Goal: Information Seeking & Learning: Learn about a topic

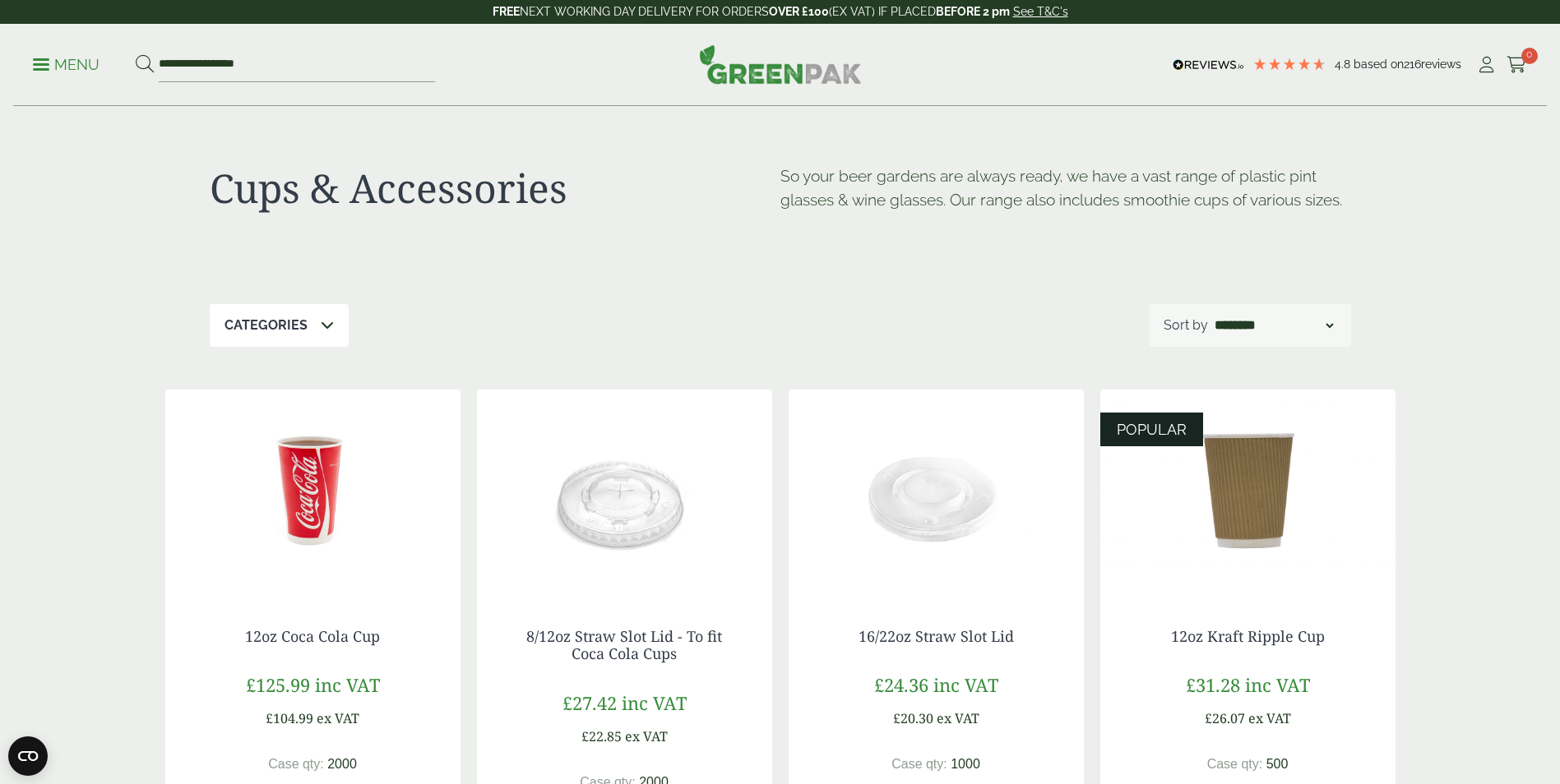
click at [41, 63] on span at bounding box center [40, 64] width 16 height 3
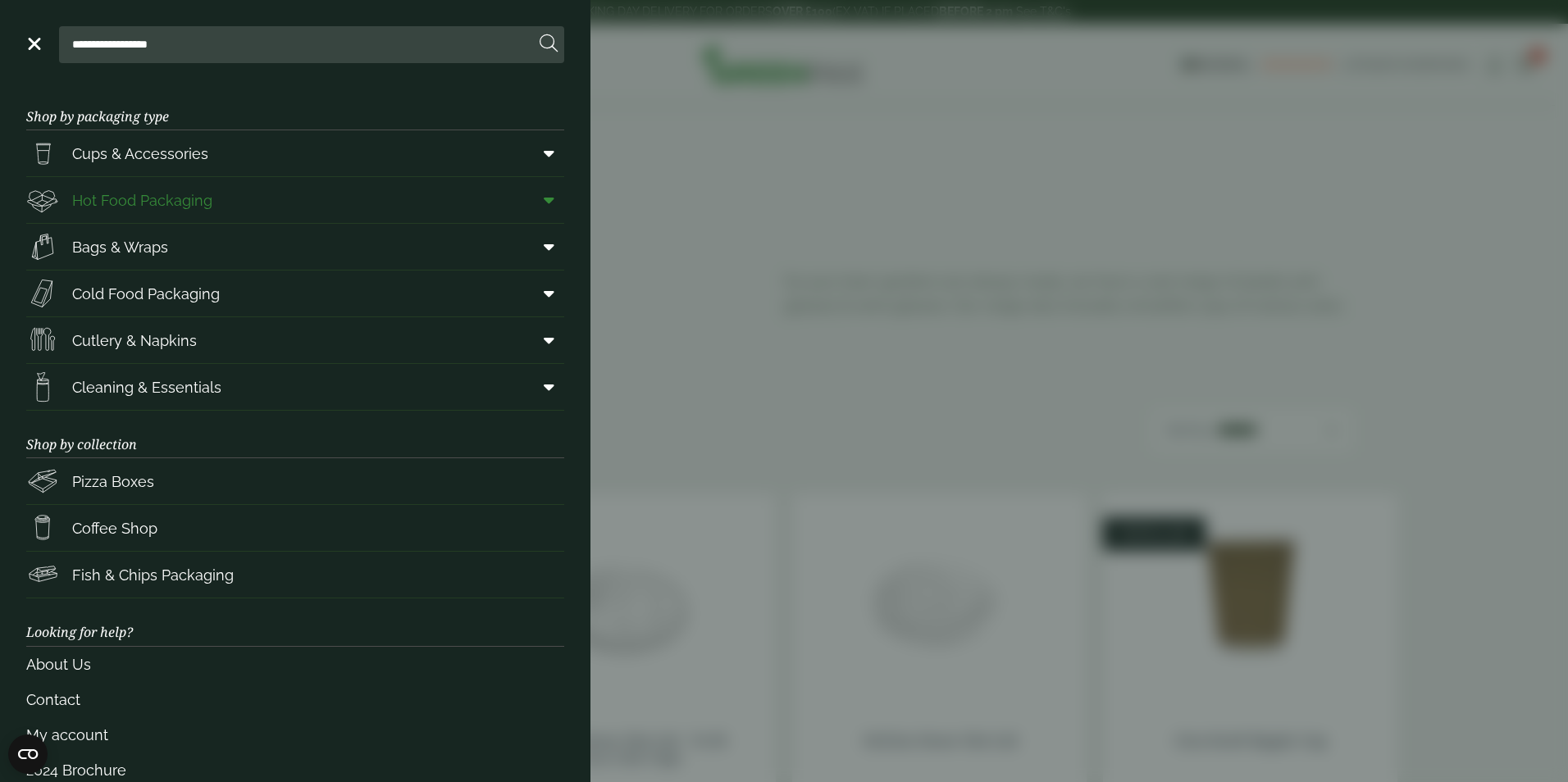
click at [194, 202] on span "Hot Food Packaging" at bounding box center [142, 200] width 140 height 22
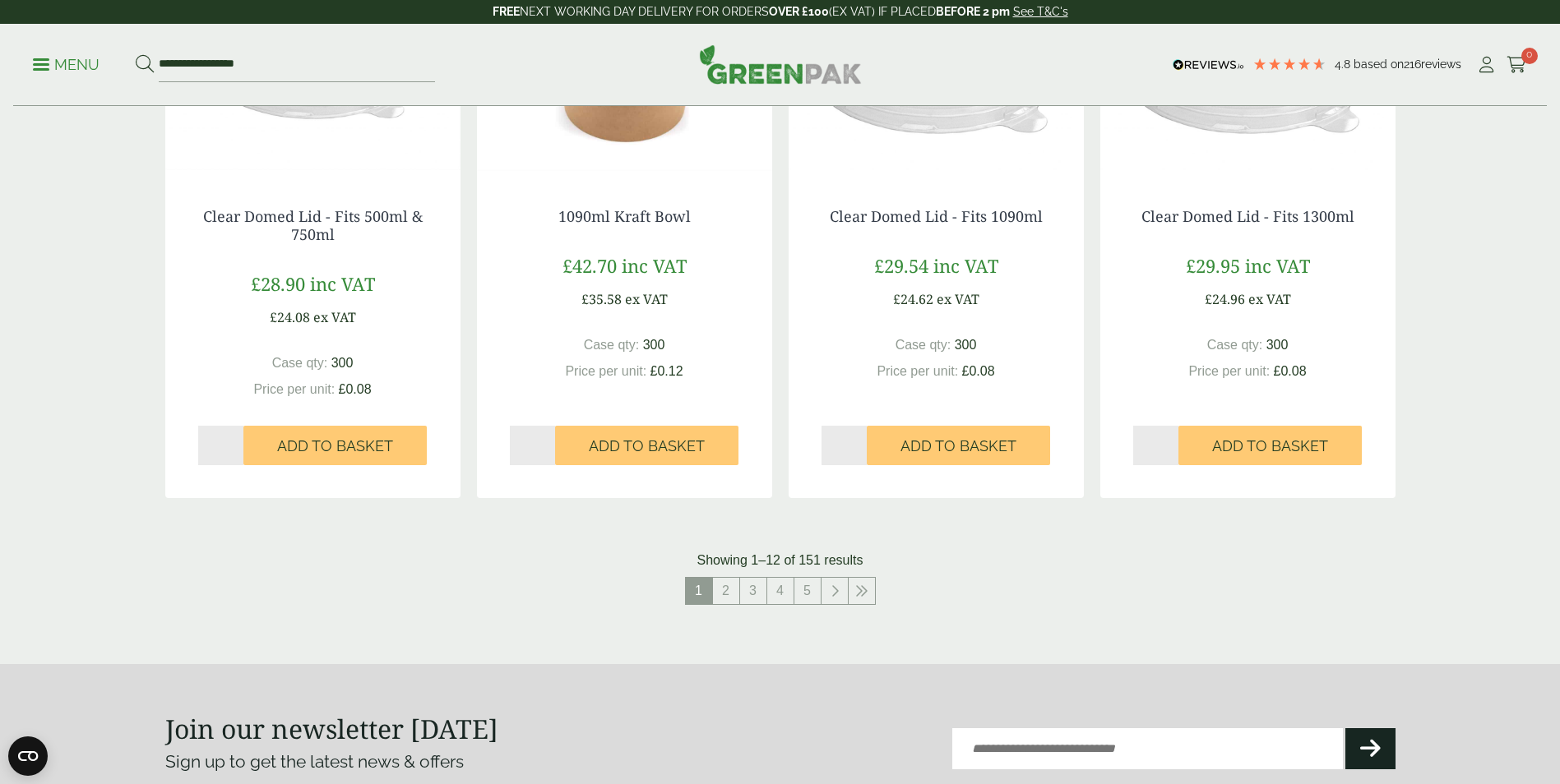
scroll to position [1726, 0]
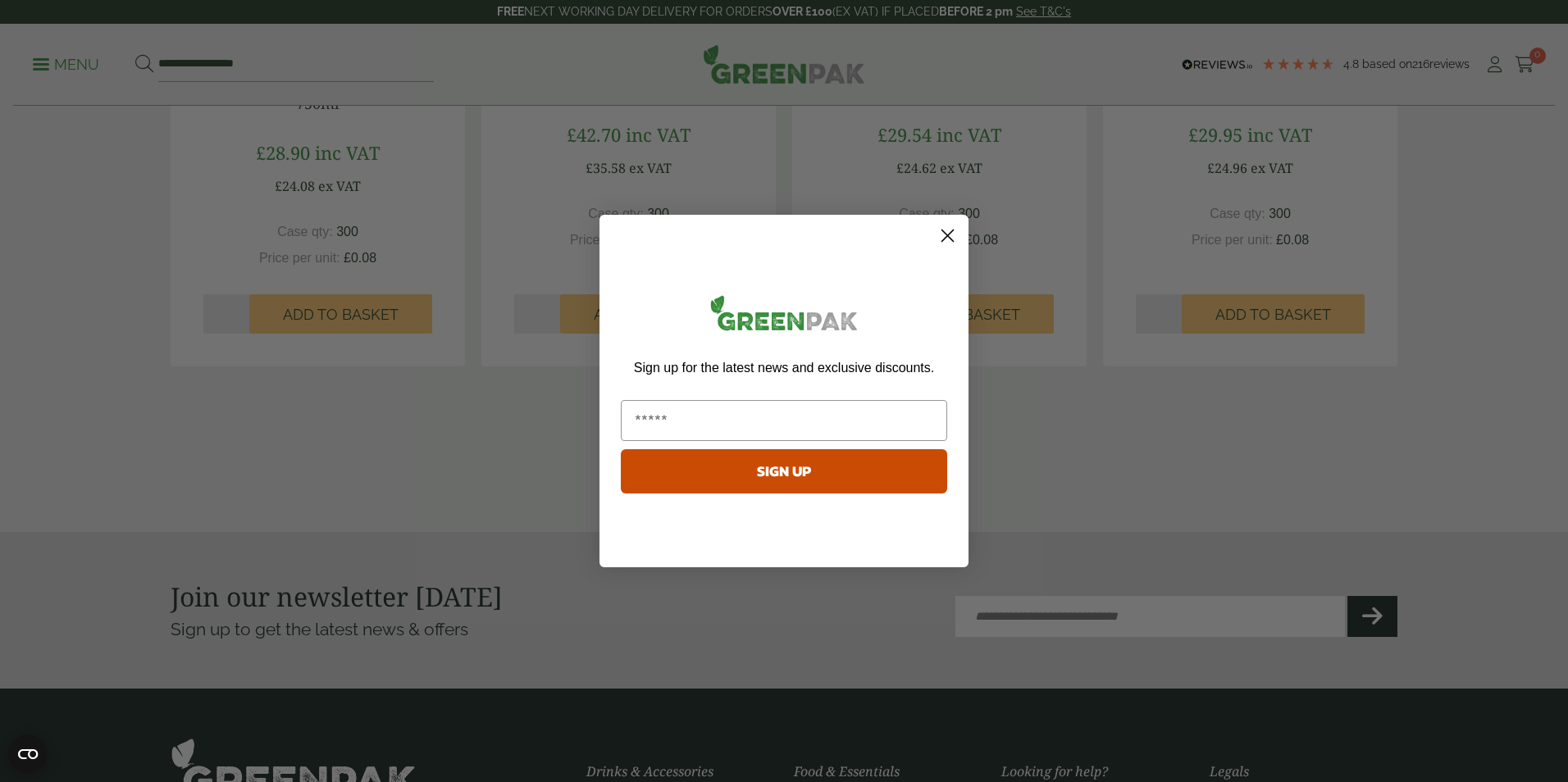
click at [950, 230] on circle "Close dialog" at bounding box center [948, 236] width 27 height 27
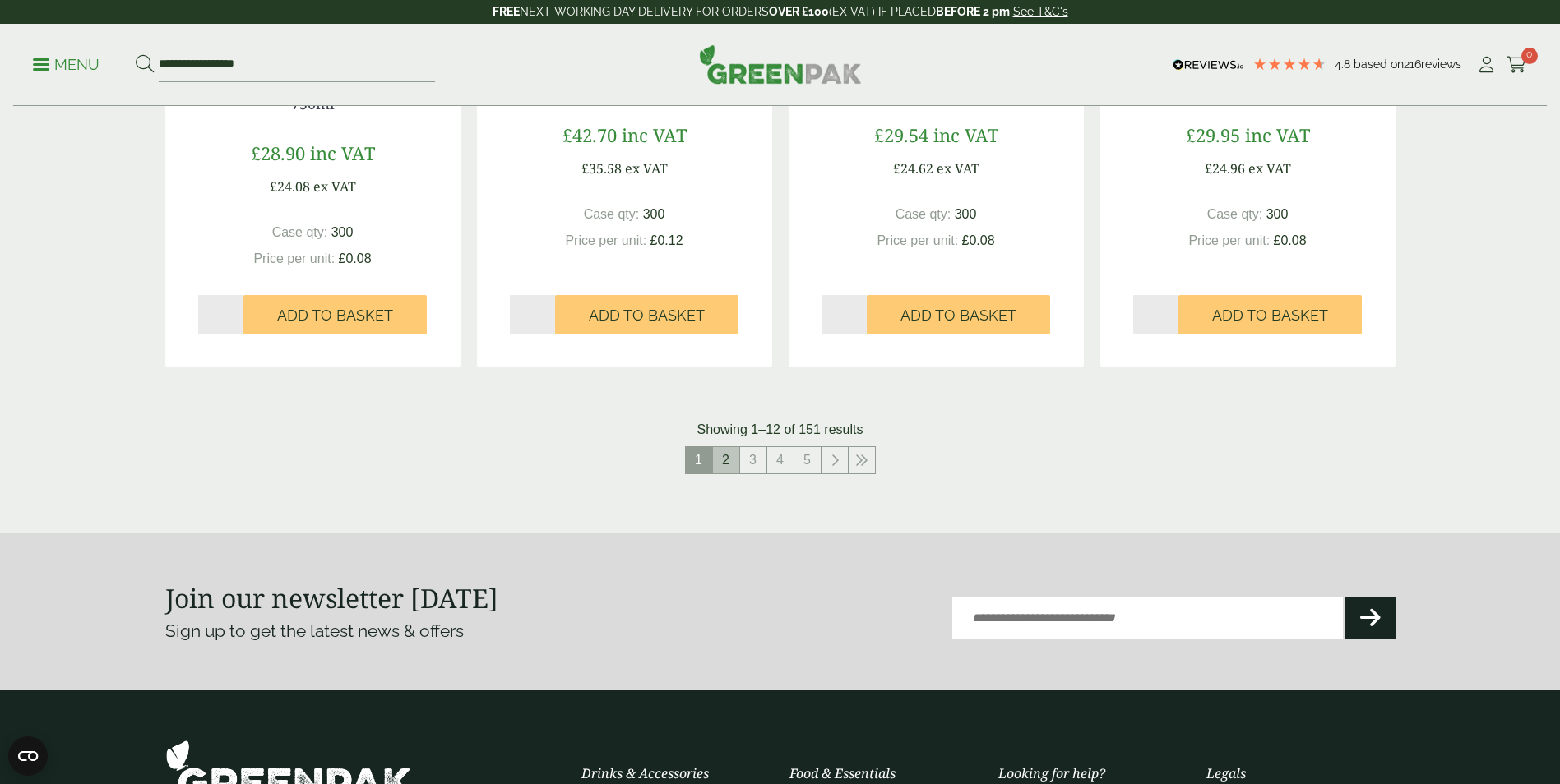
click at [720, 462] on link "2" at bounding box center [726, 461] width 27 height 27
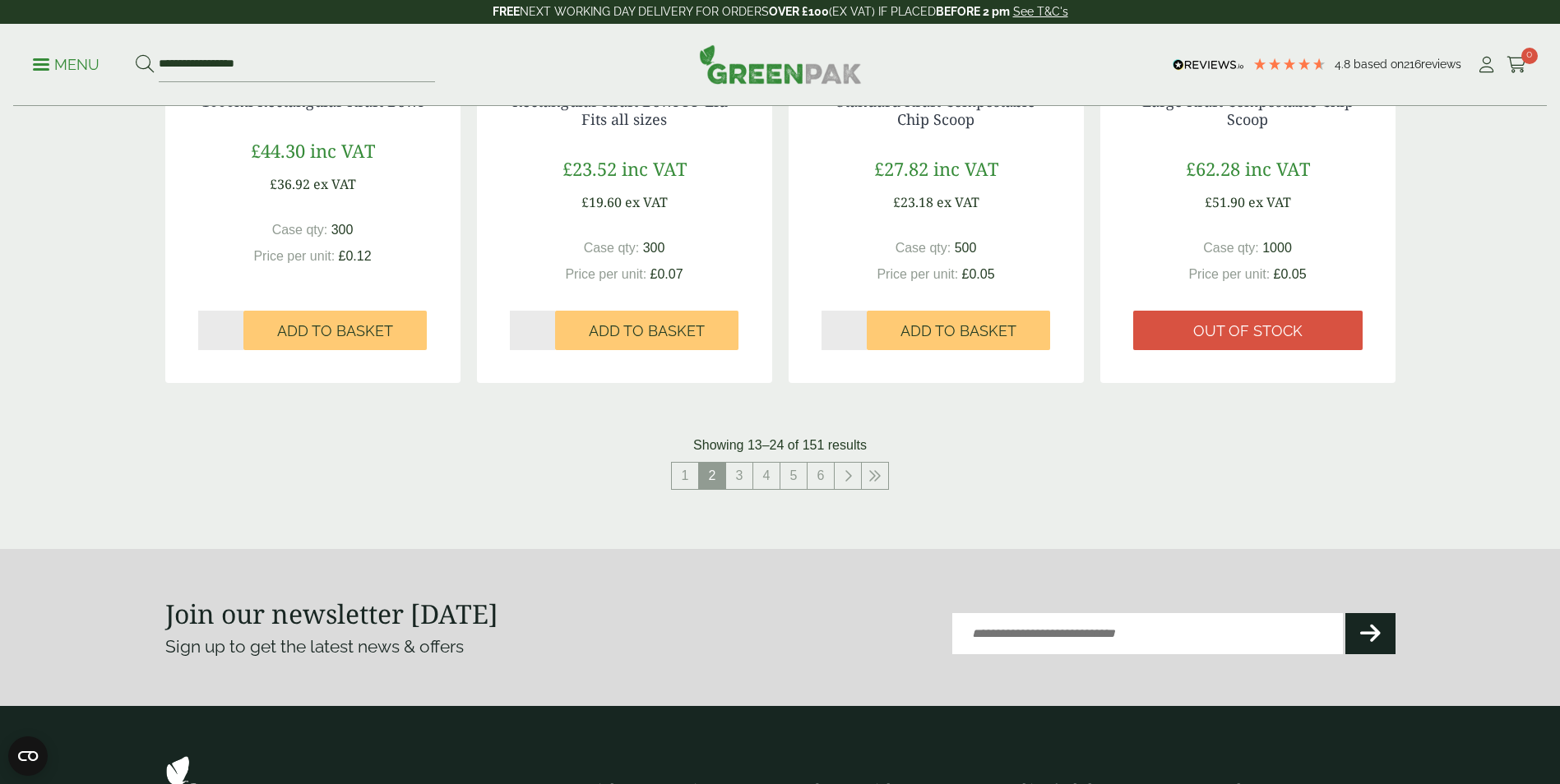
scroll to position [1726, 0]
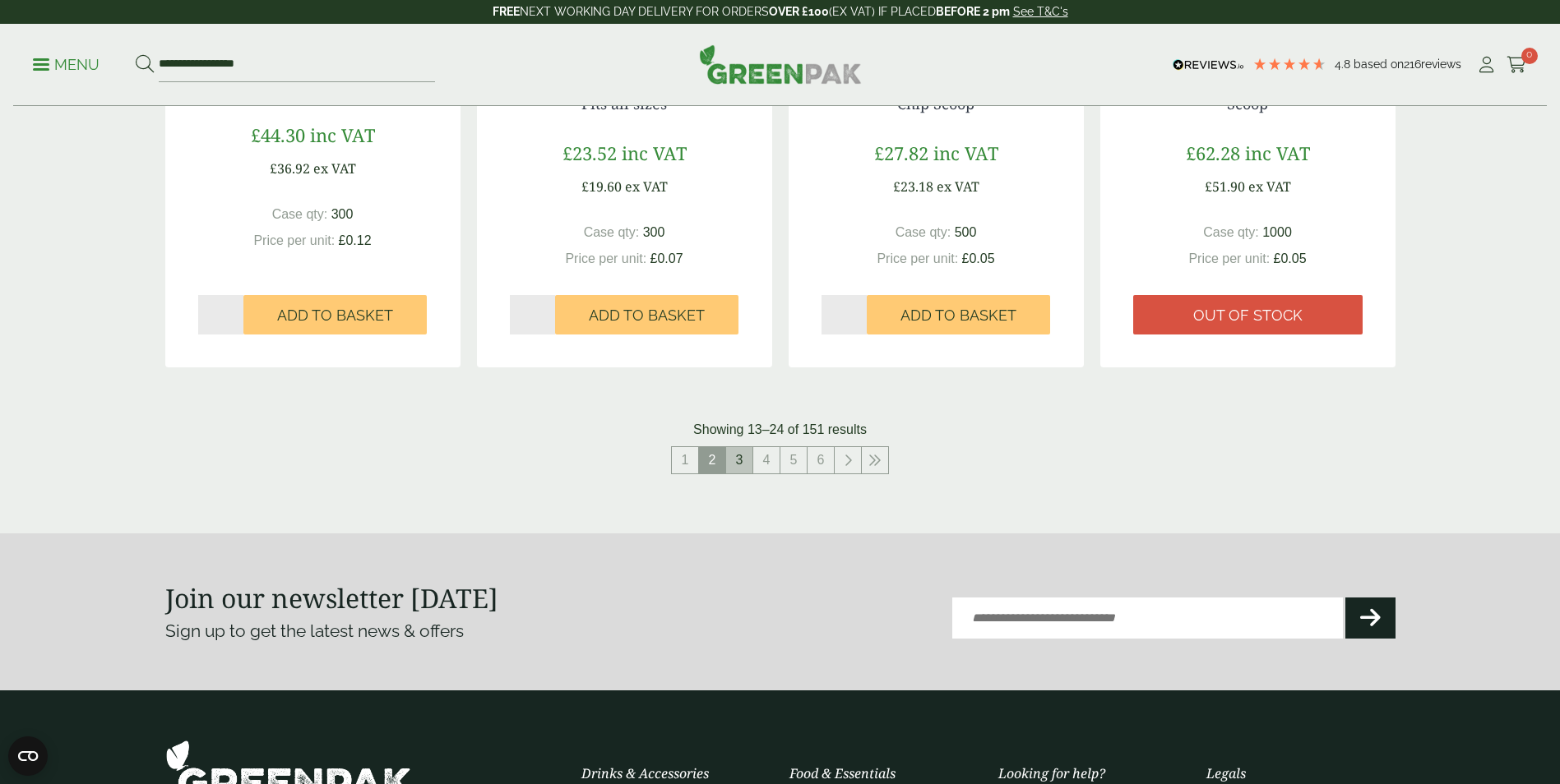
click at [732, 464] on link "3" at bounding box center [739, 461] width 27 height 27
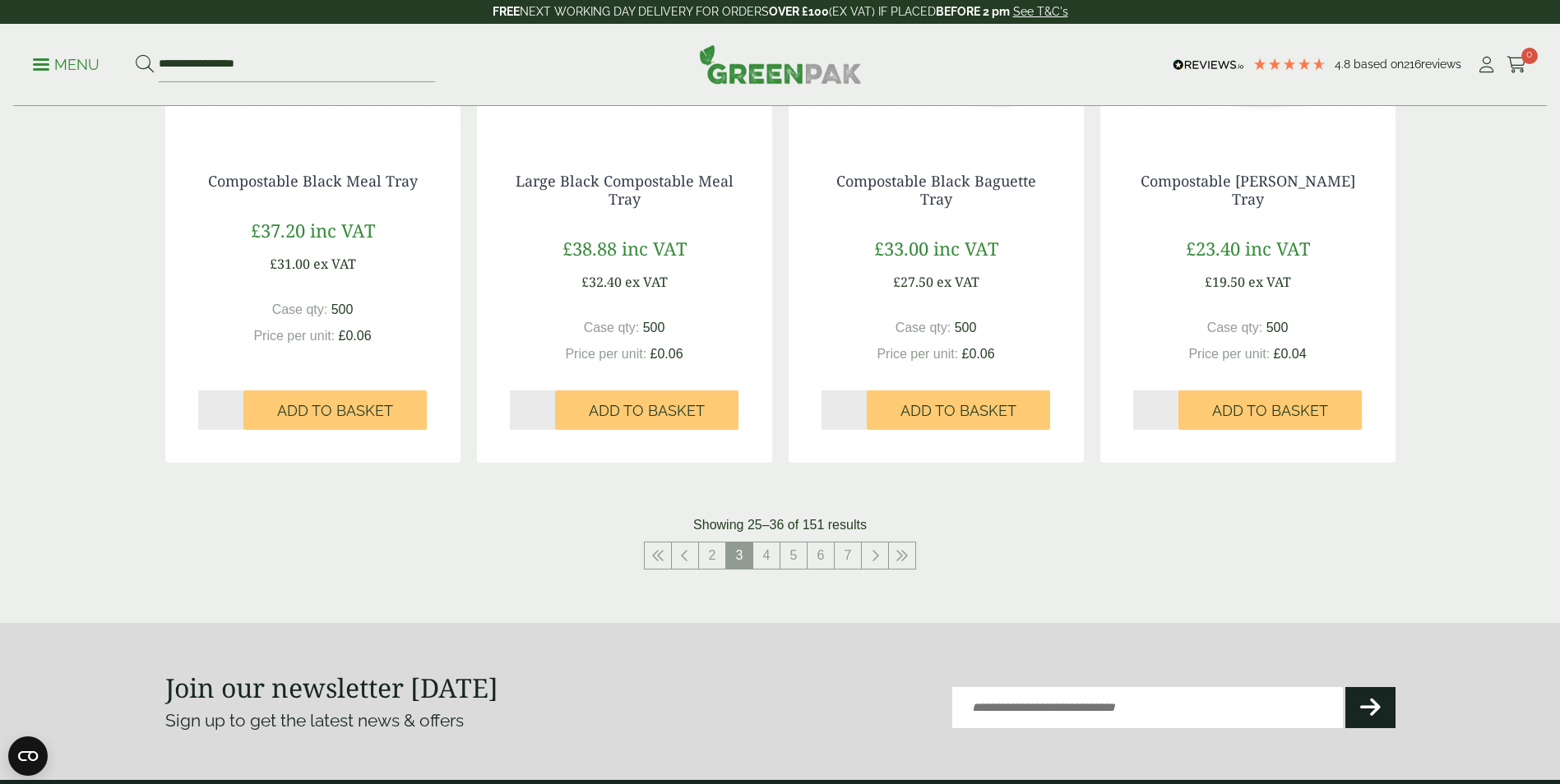
scroll to position [1644, 0]
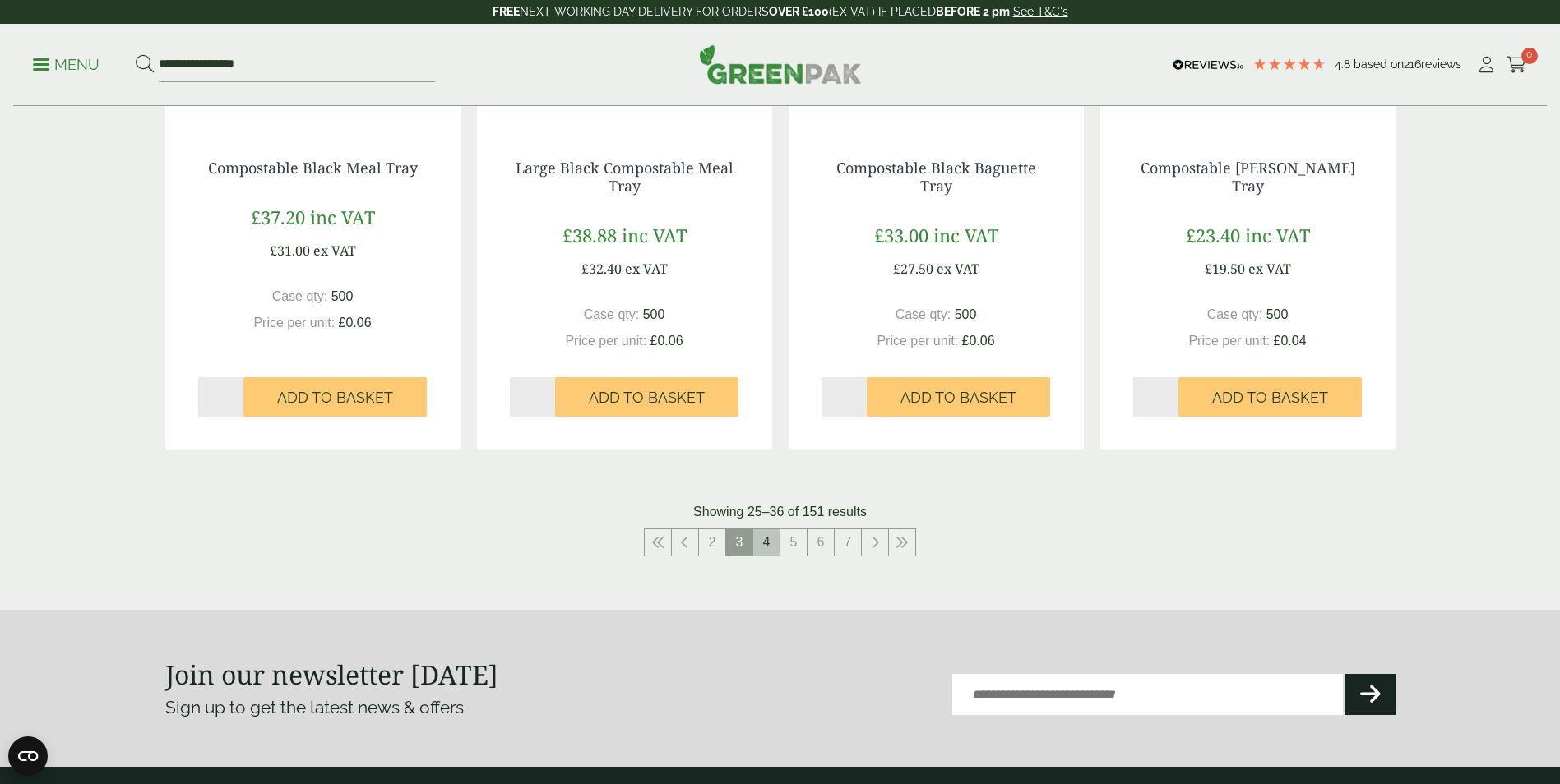
click at [769, 540] on link "4" at bounding box center [767, 543] width 27 height 27
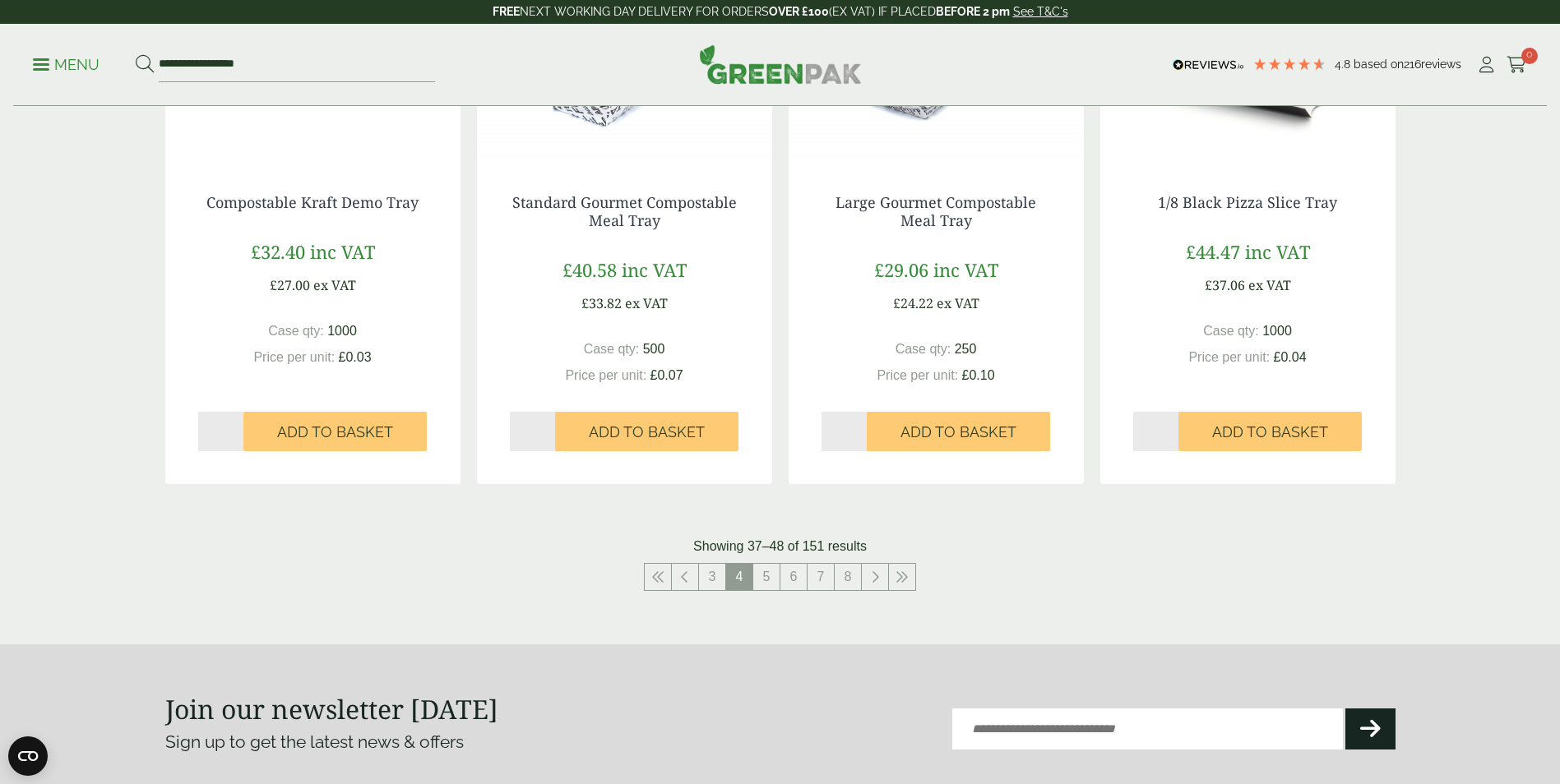
scroll to position [1644, 0]
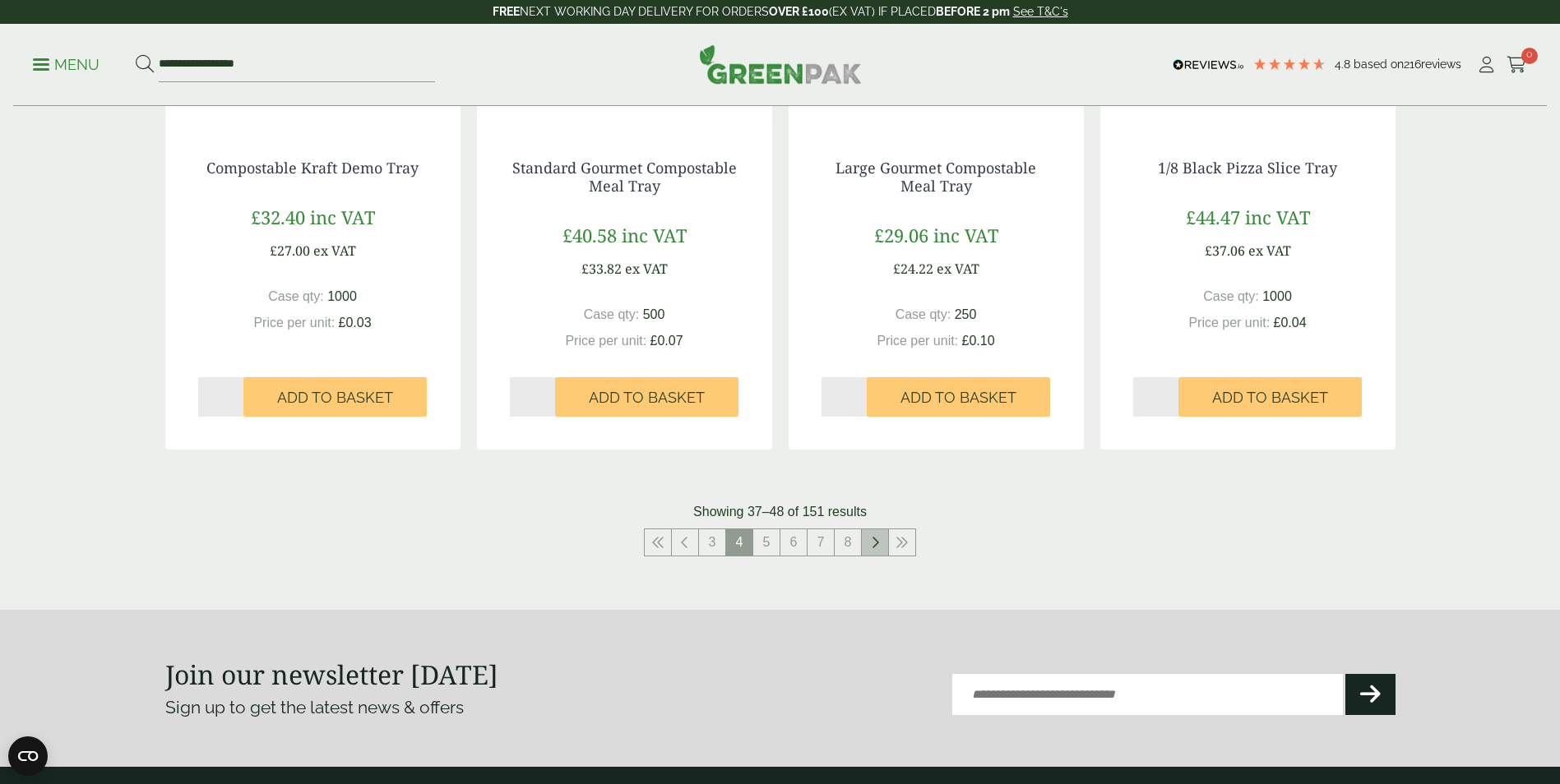
click at [881, 555] on link at bounding box center [875, 543] width 27 height 27
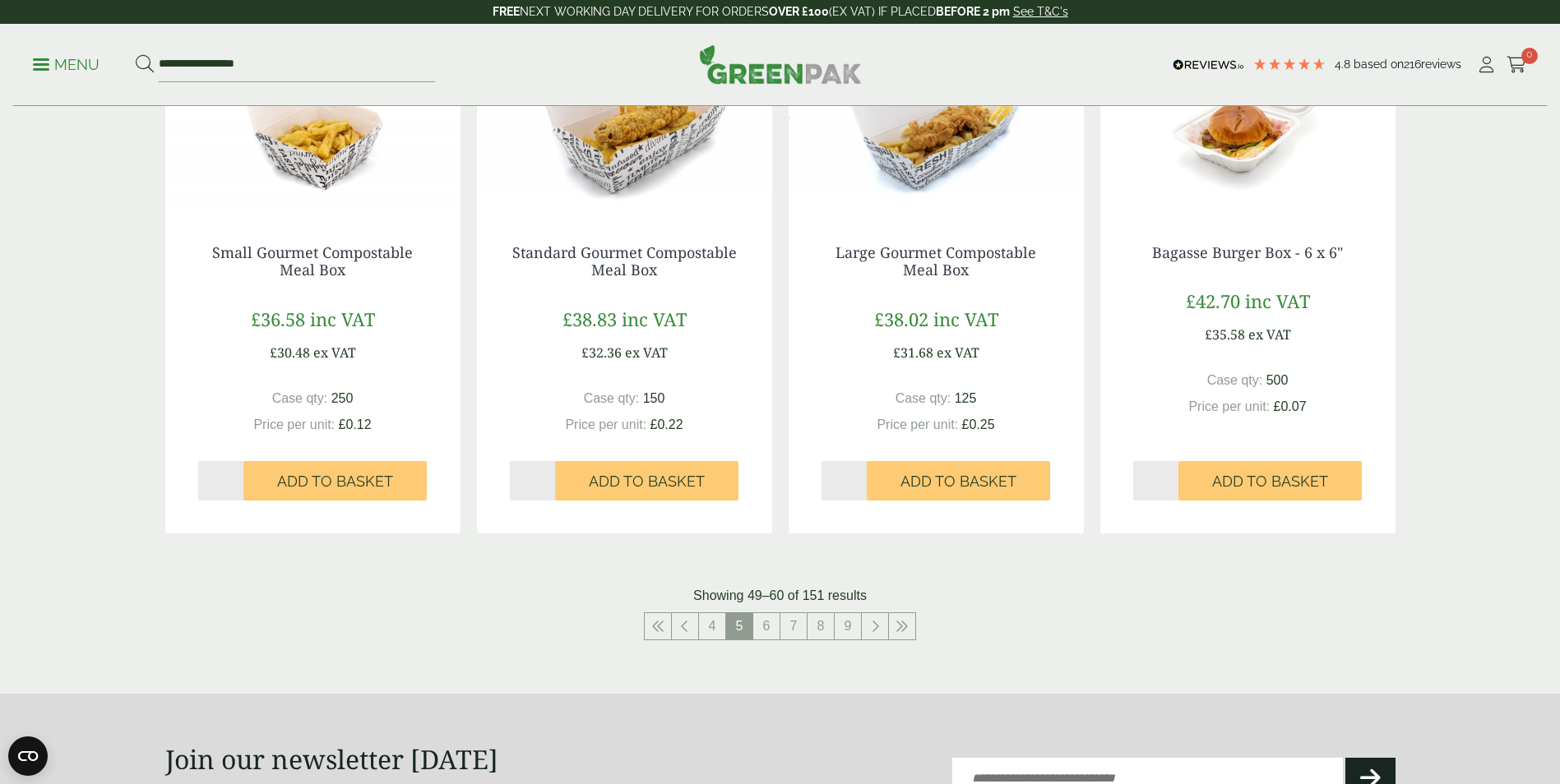
scroll to position [1562, 0]
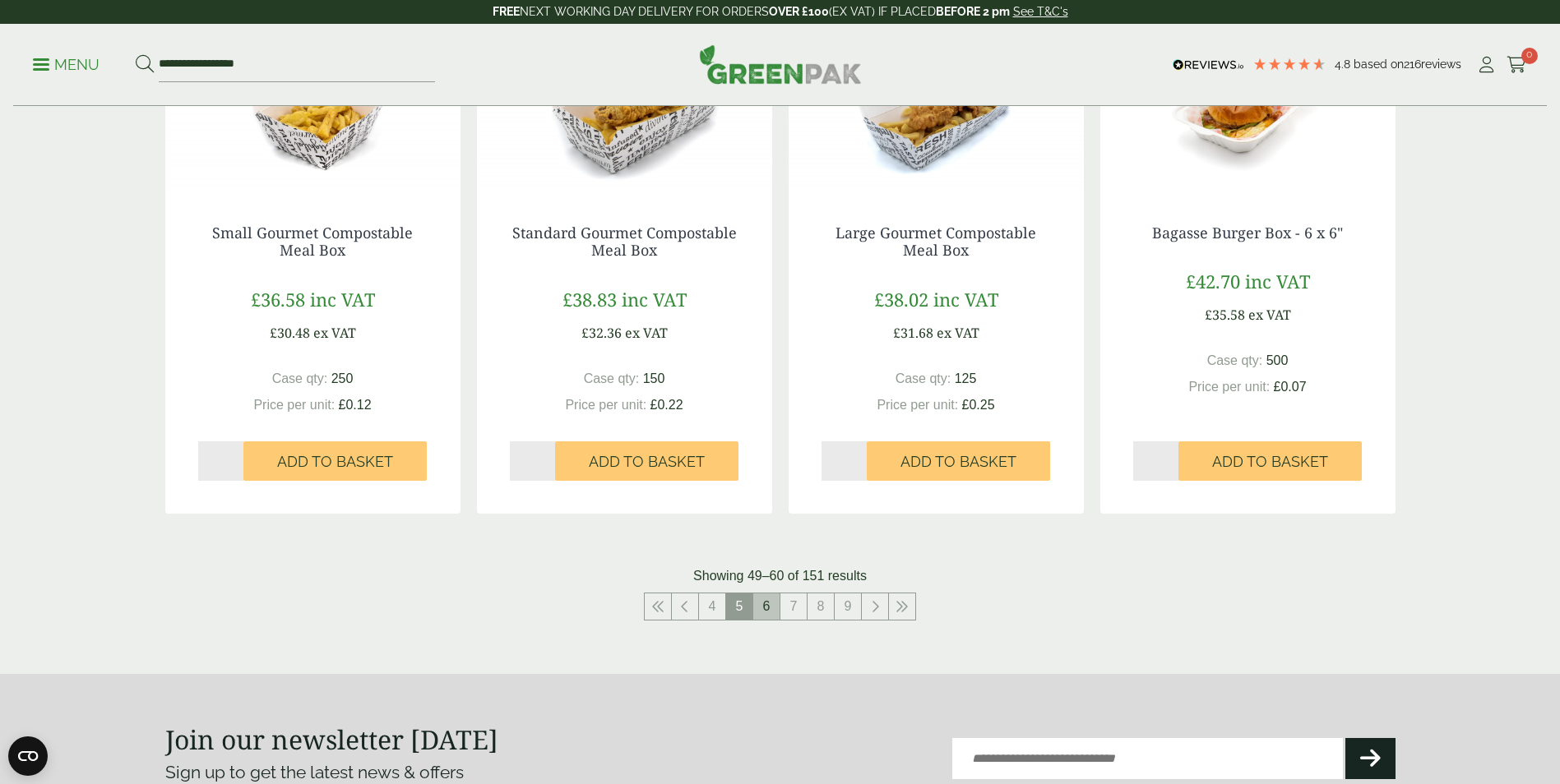
click at [772, 610] on link "6" at bounding box center [767, 607] width 27 height 27
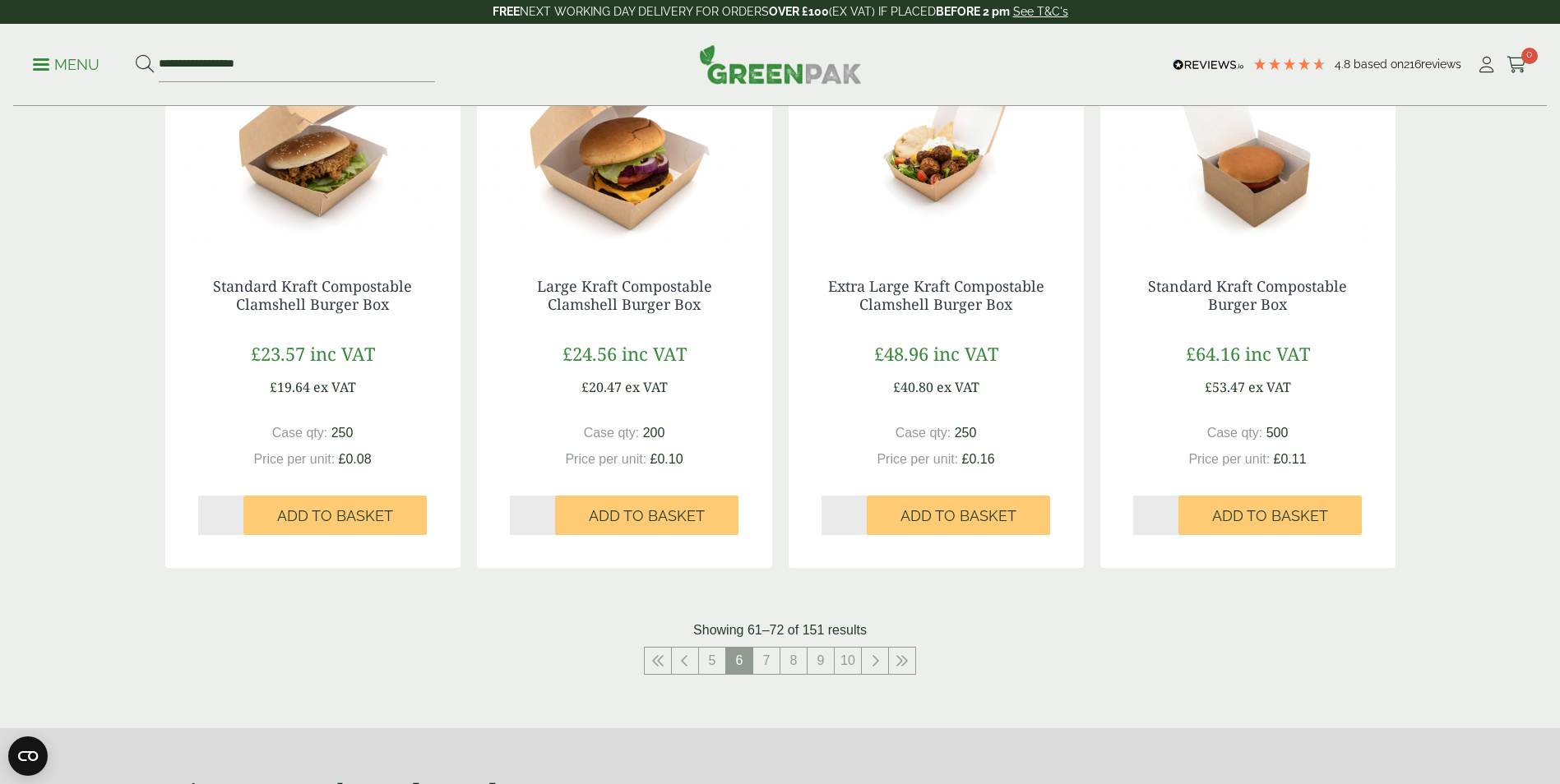
scroll to position [1562, 0]
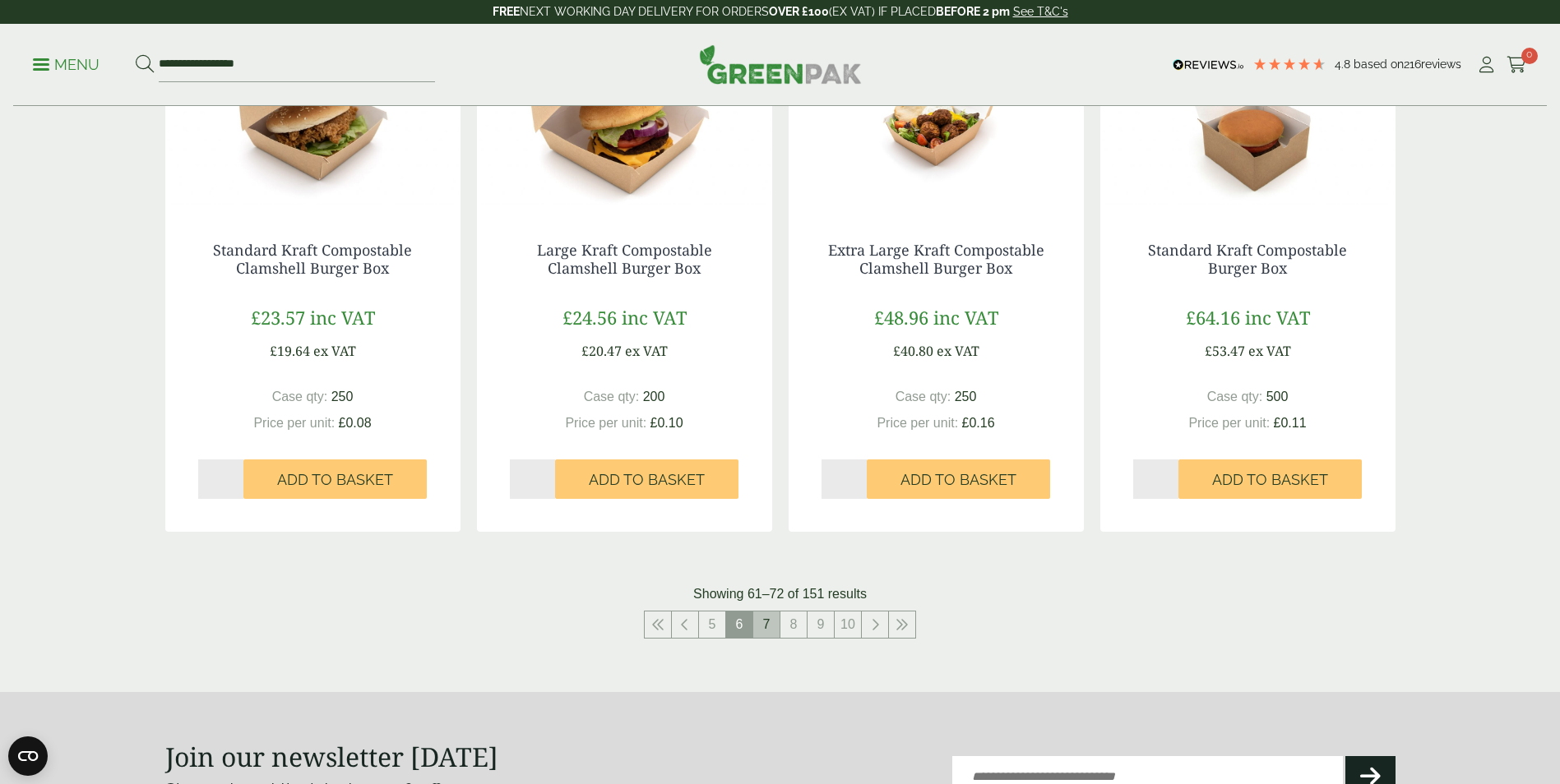
click at [772, 631] on link "7" at bounding box center [767, 625] width 27 height 27
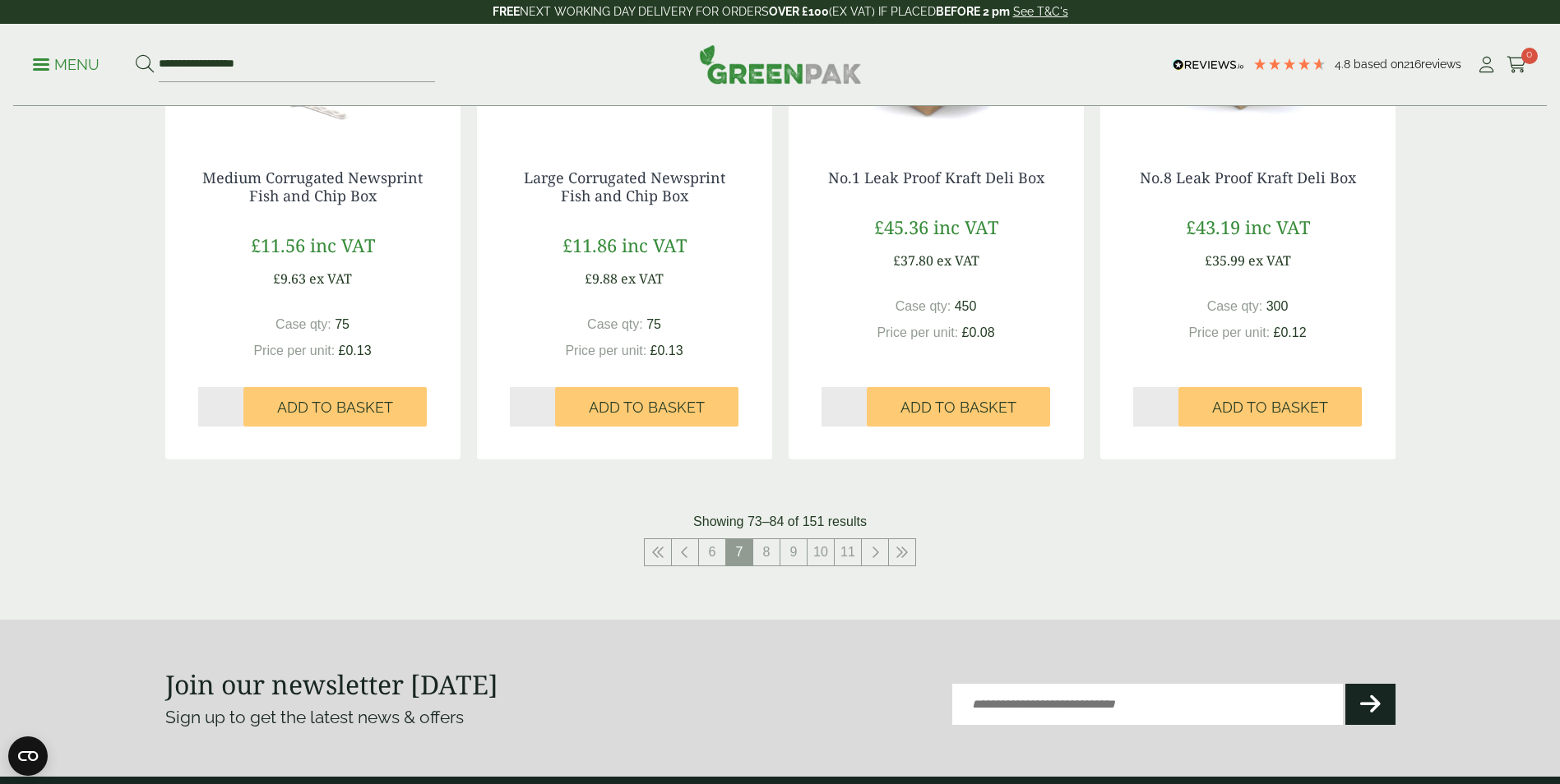
scroll to position [1644, 0]
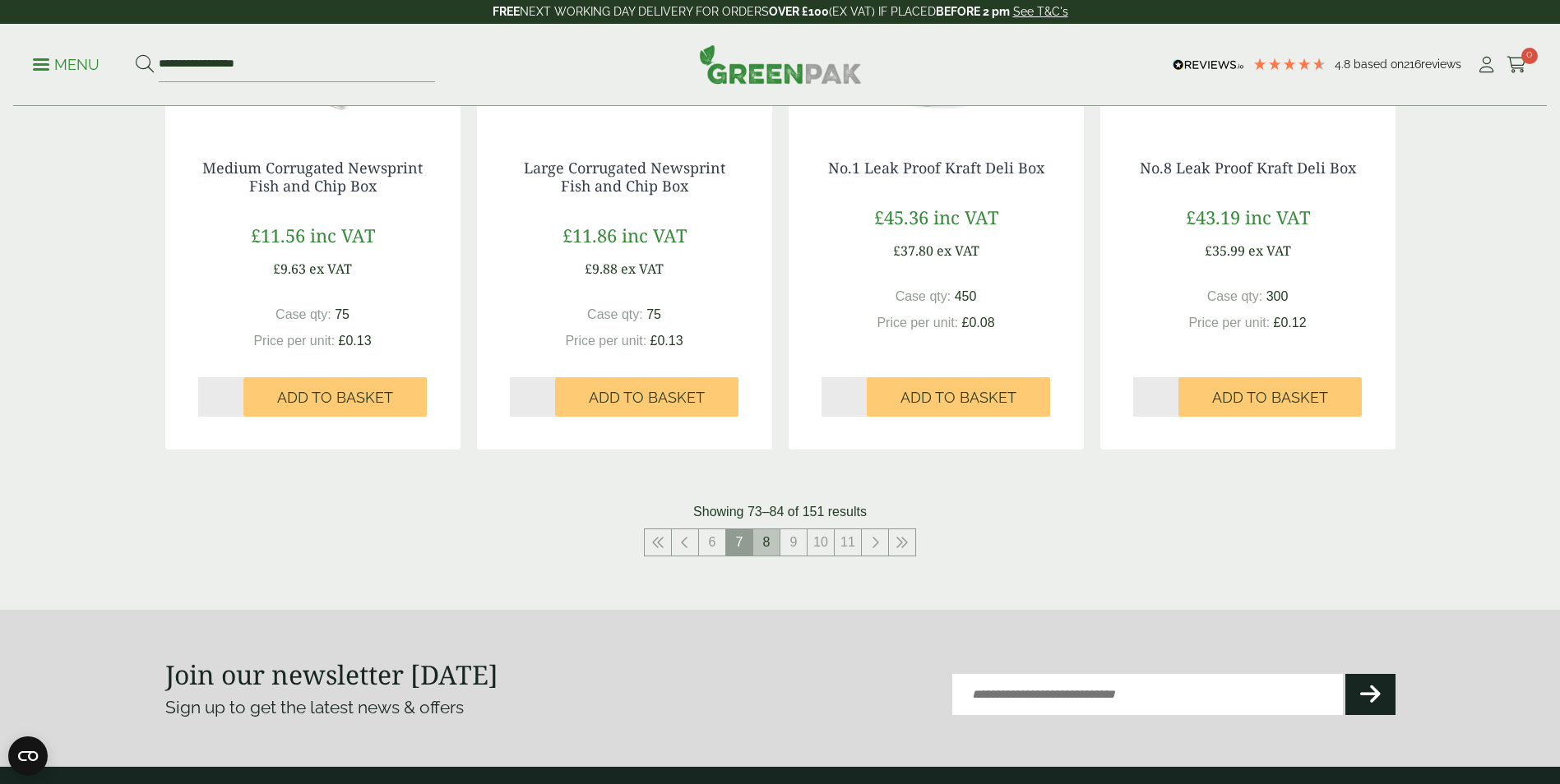
click at [755, 546] on link "8" at bounding box center [767, 543] width 27 height 27
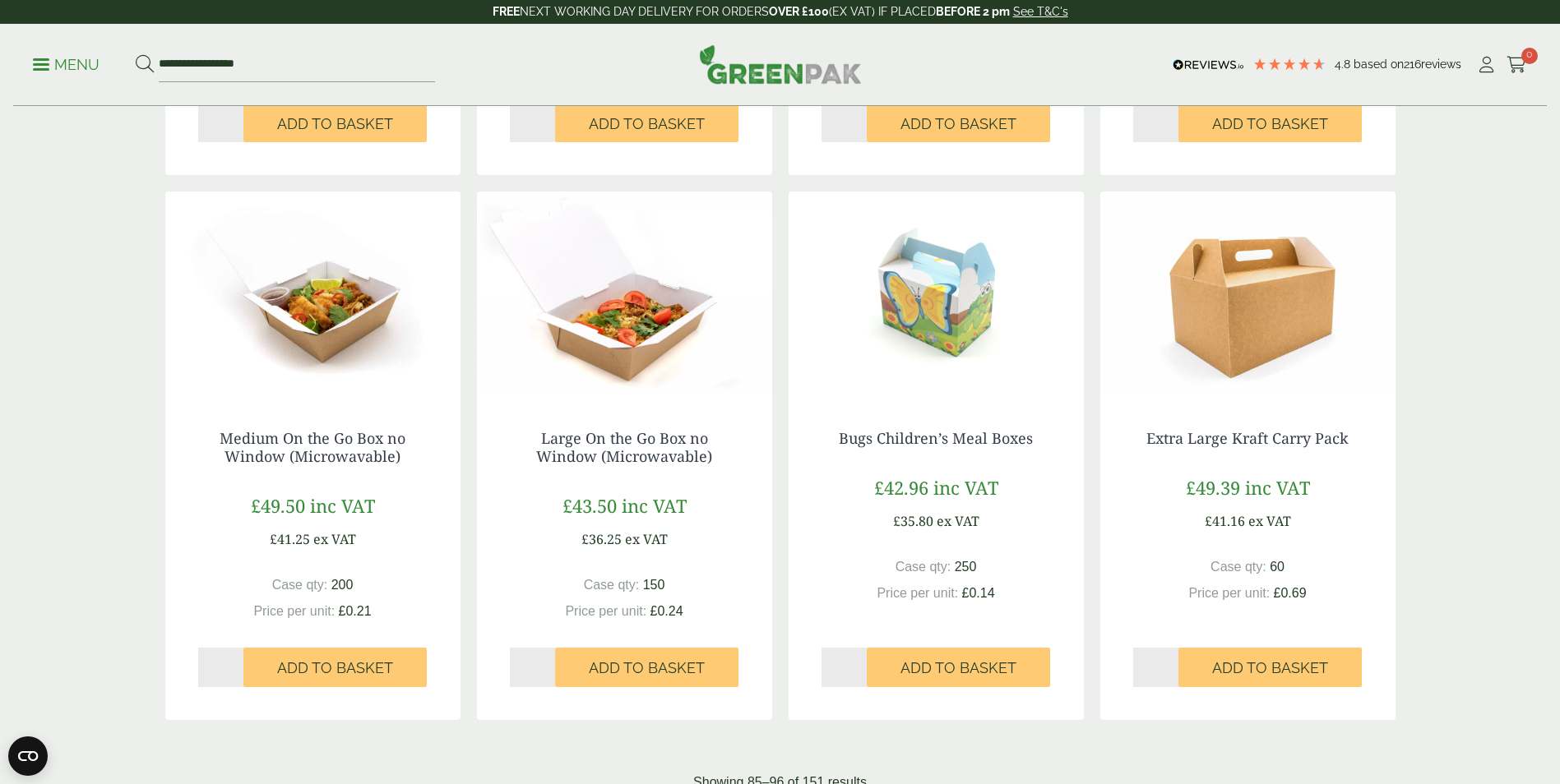
scroll to position [1562, 0]
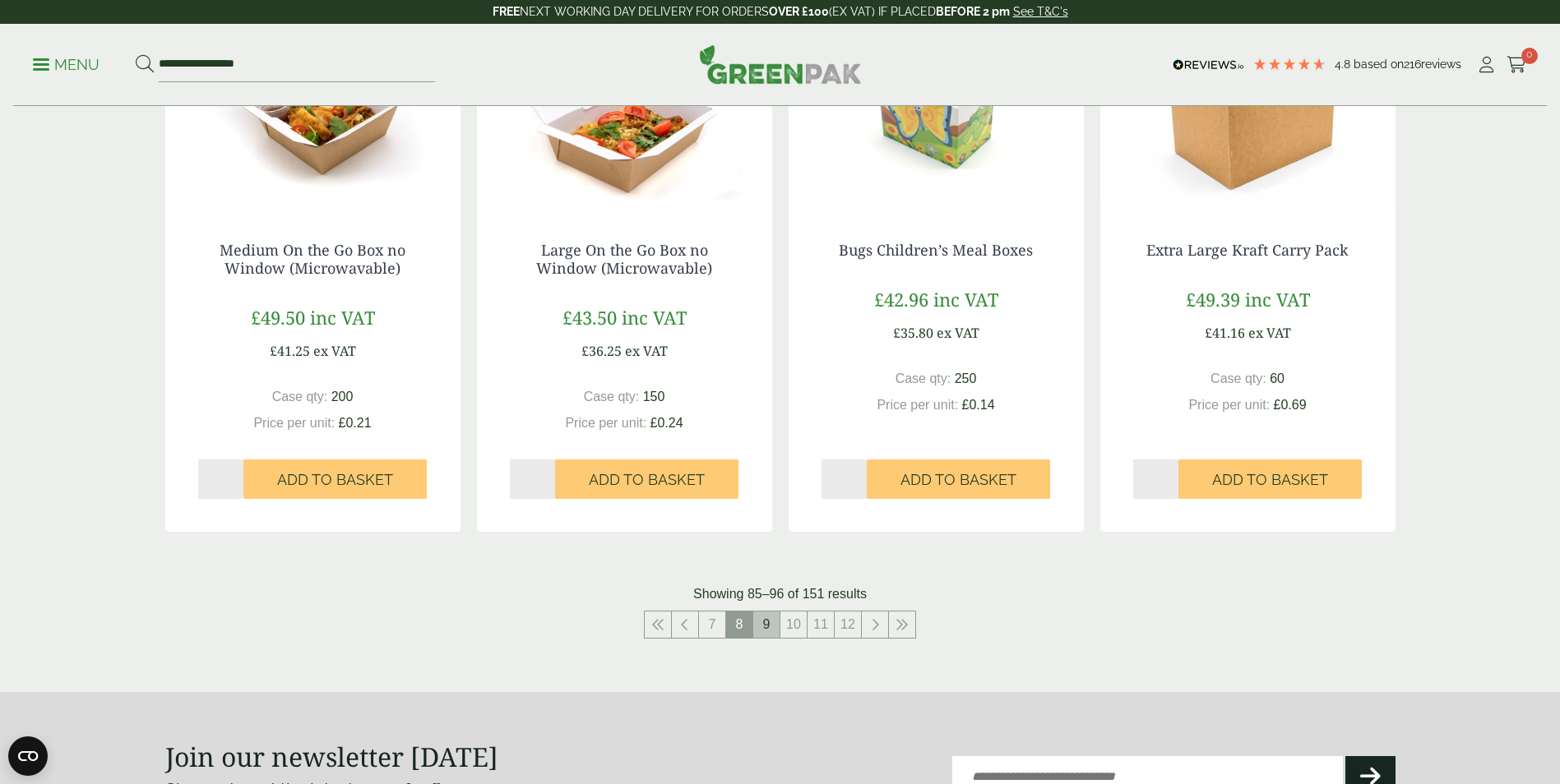
click at [760, 630] on link "9" at bounding box center [767, 625] width 27 height 27
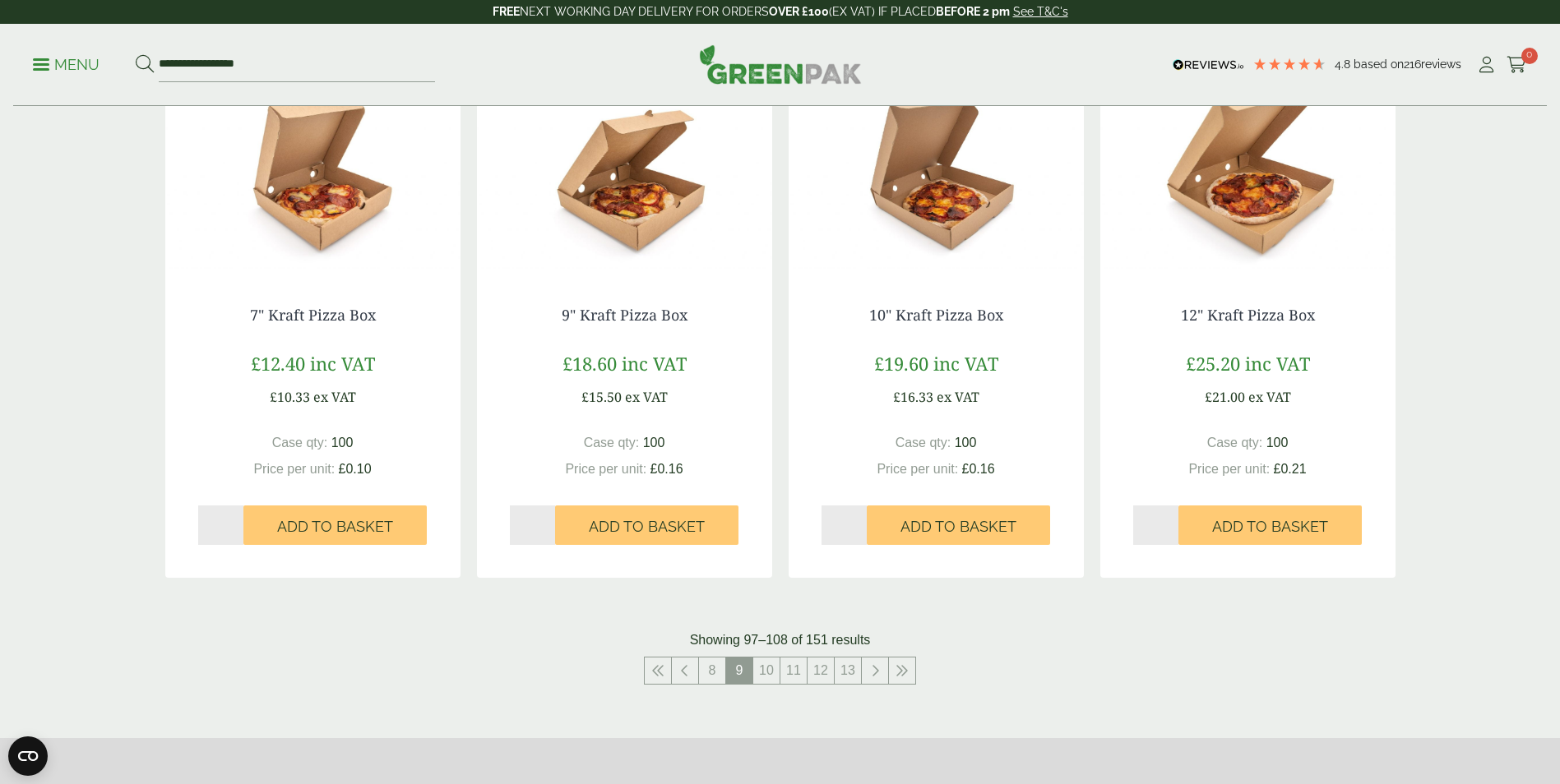
scroll to position [1644, 0]
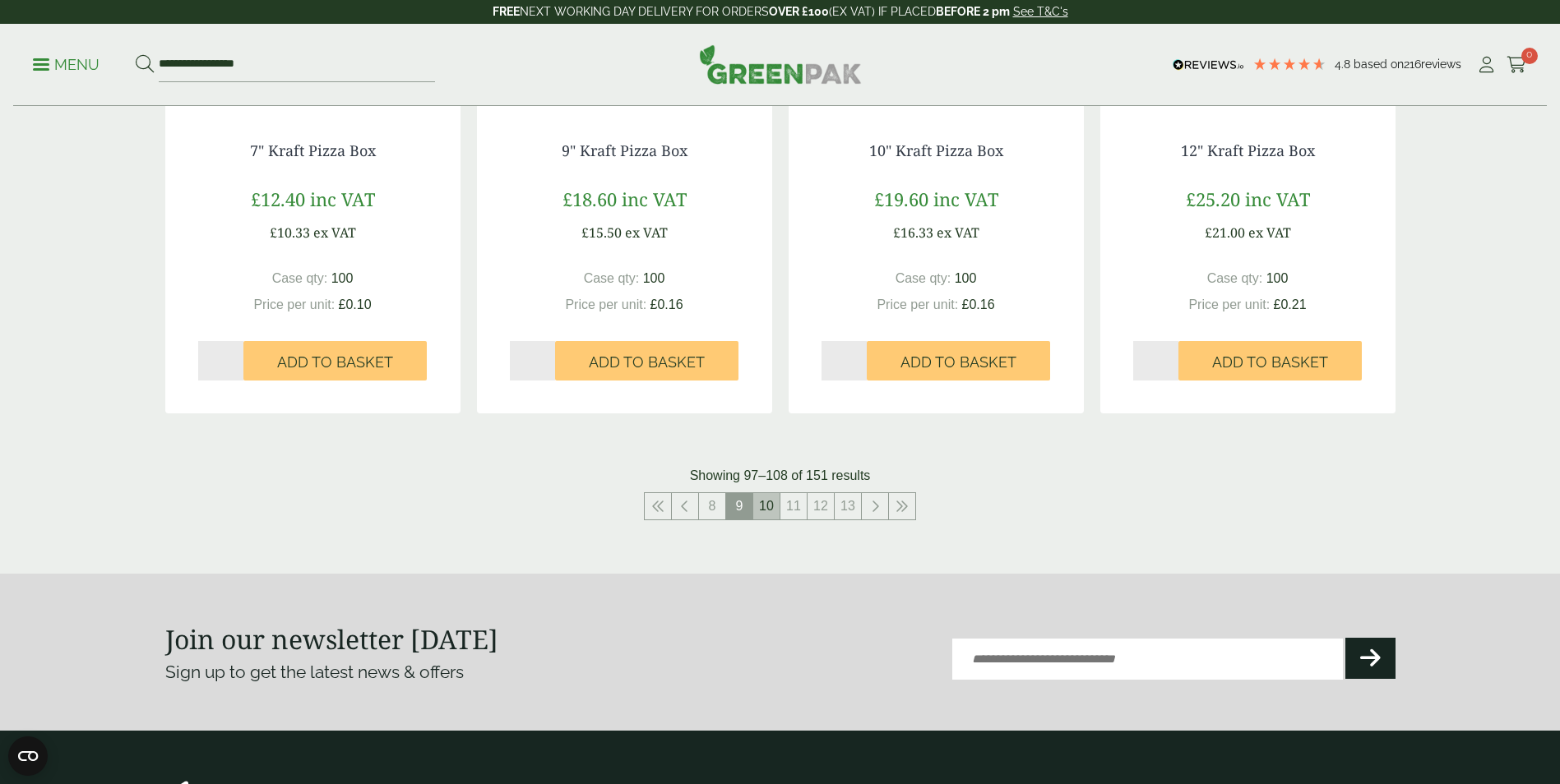
click at [763, 513] on link "10" at bounding box center [767, 506] width 27 height 27
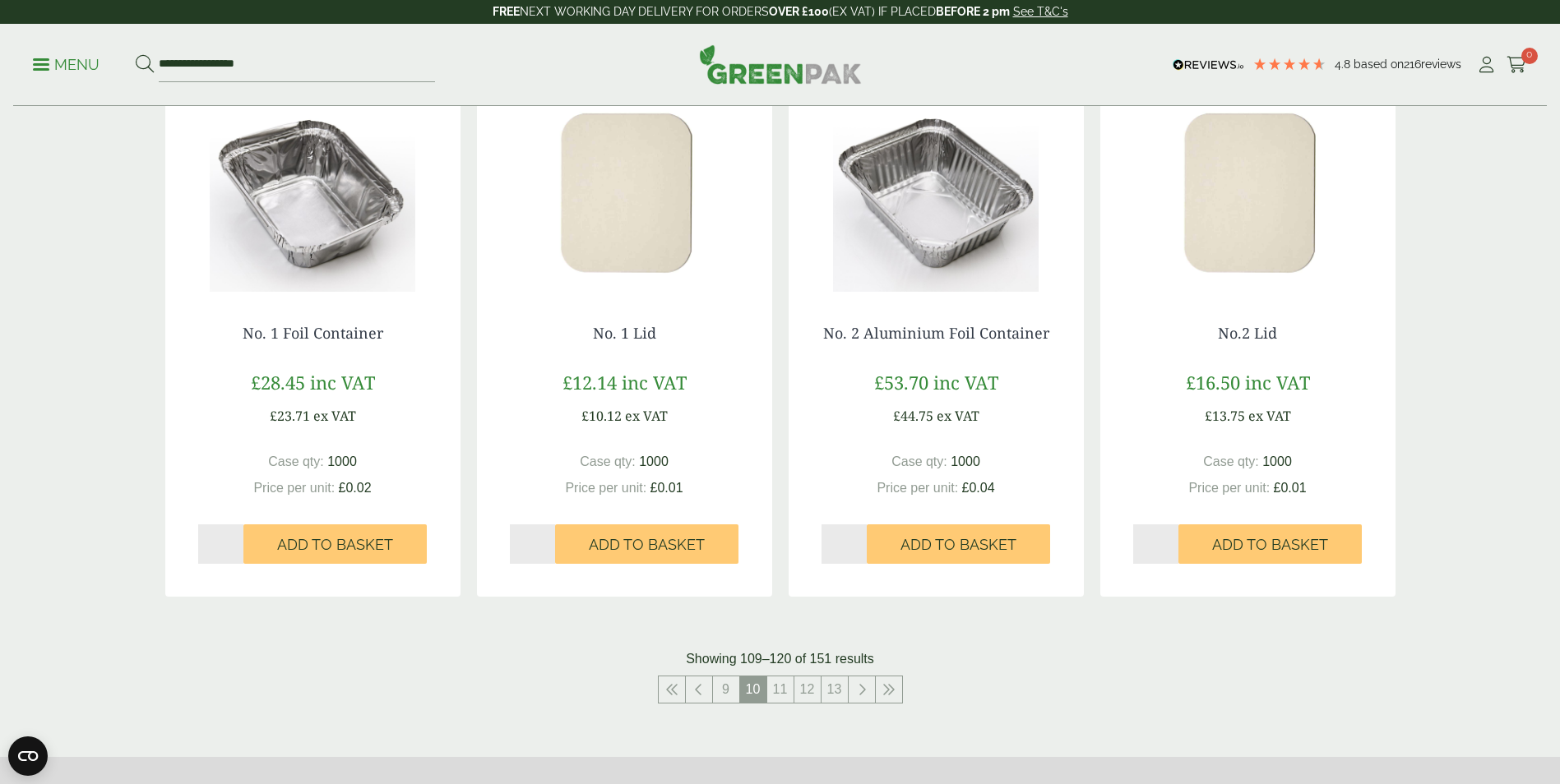
scroll to position [1808, 0]
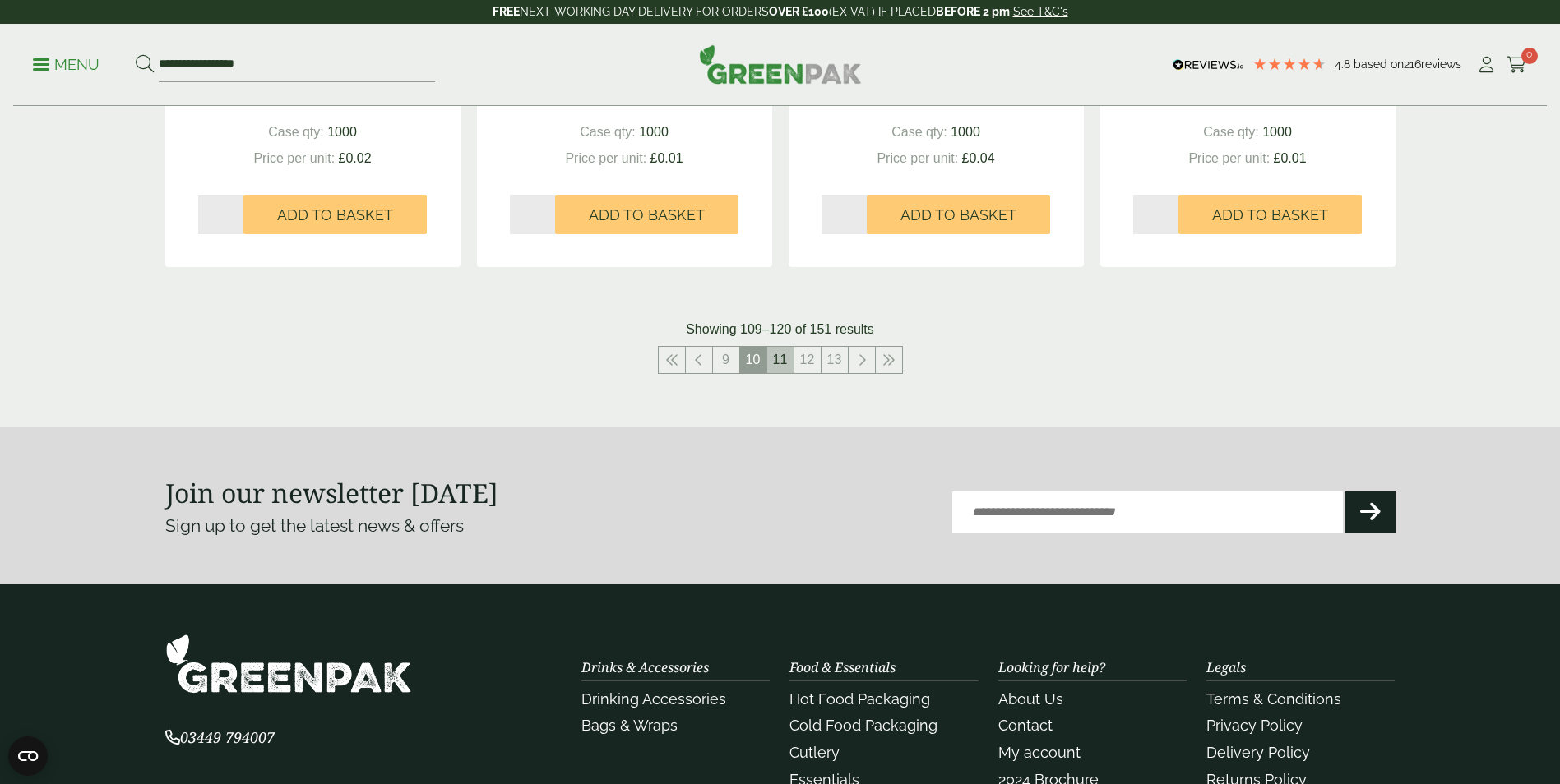
click at [788, 359] on link "11" at bounding box center [780, 361] width 27 height 27
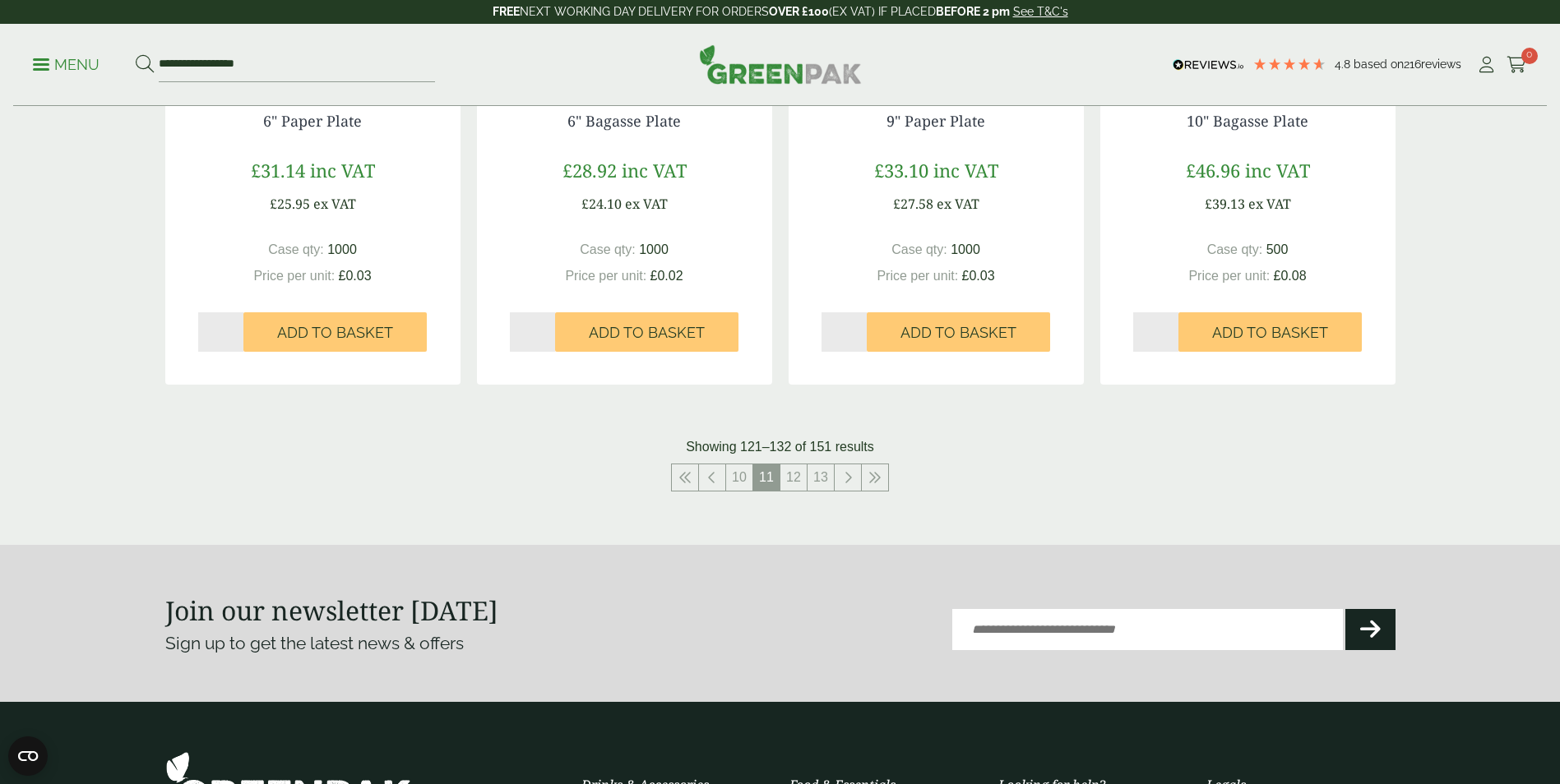
scroll to position [1973, 0]
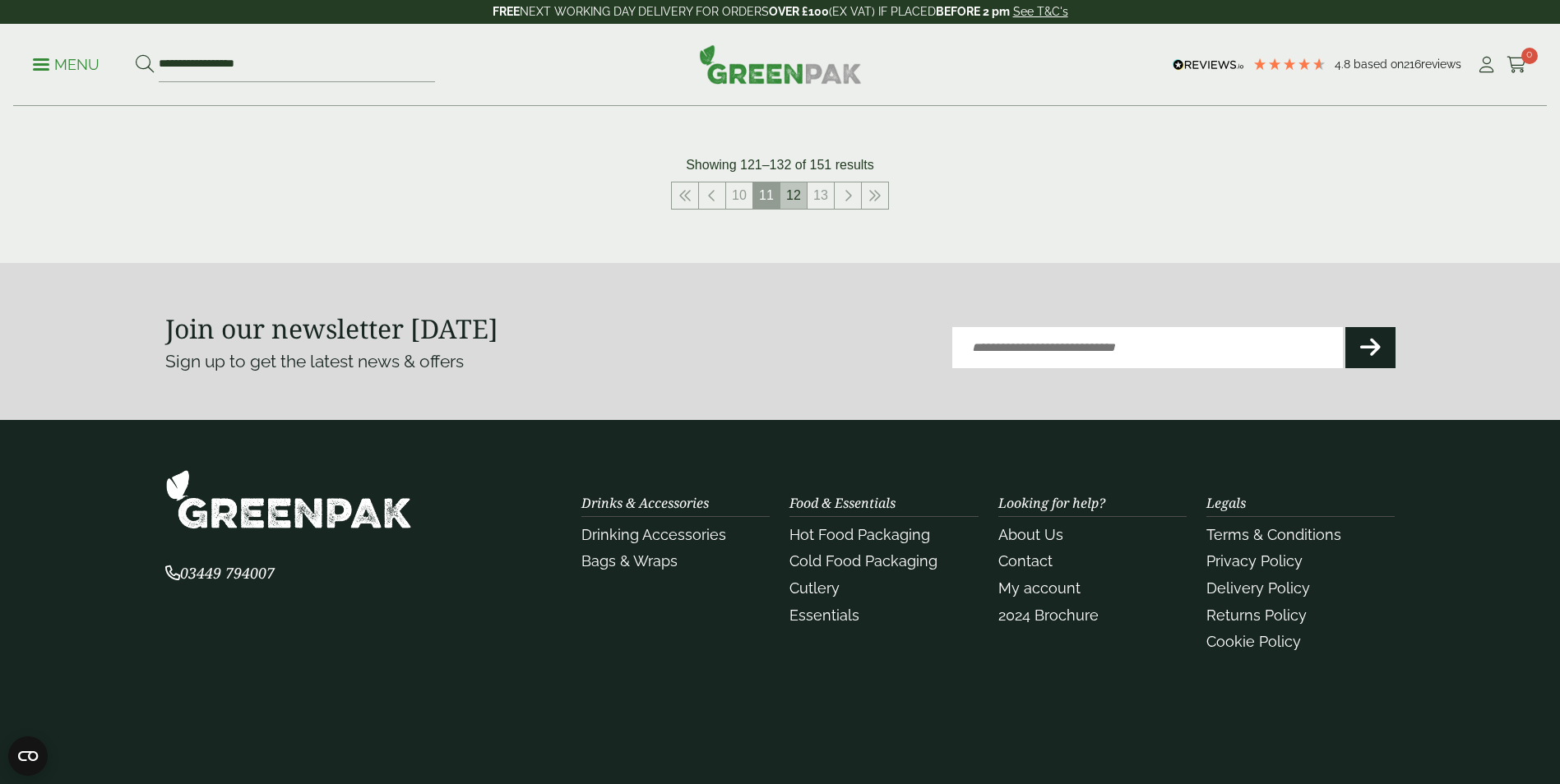
click at [801, 194] on link "12" at bounding box center [794, 196] width 27 height 27
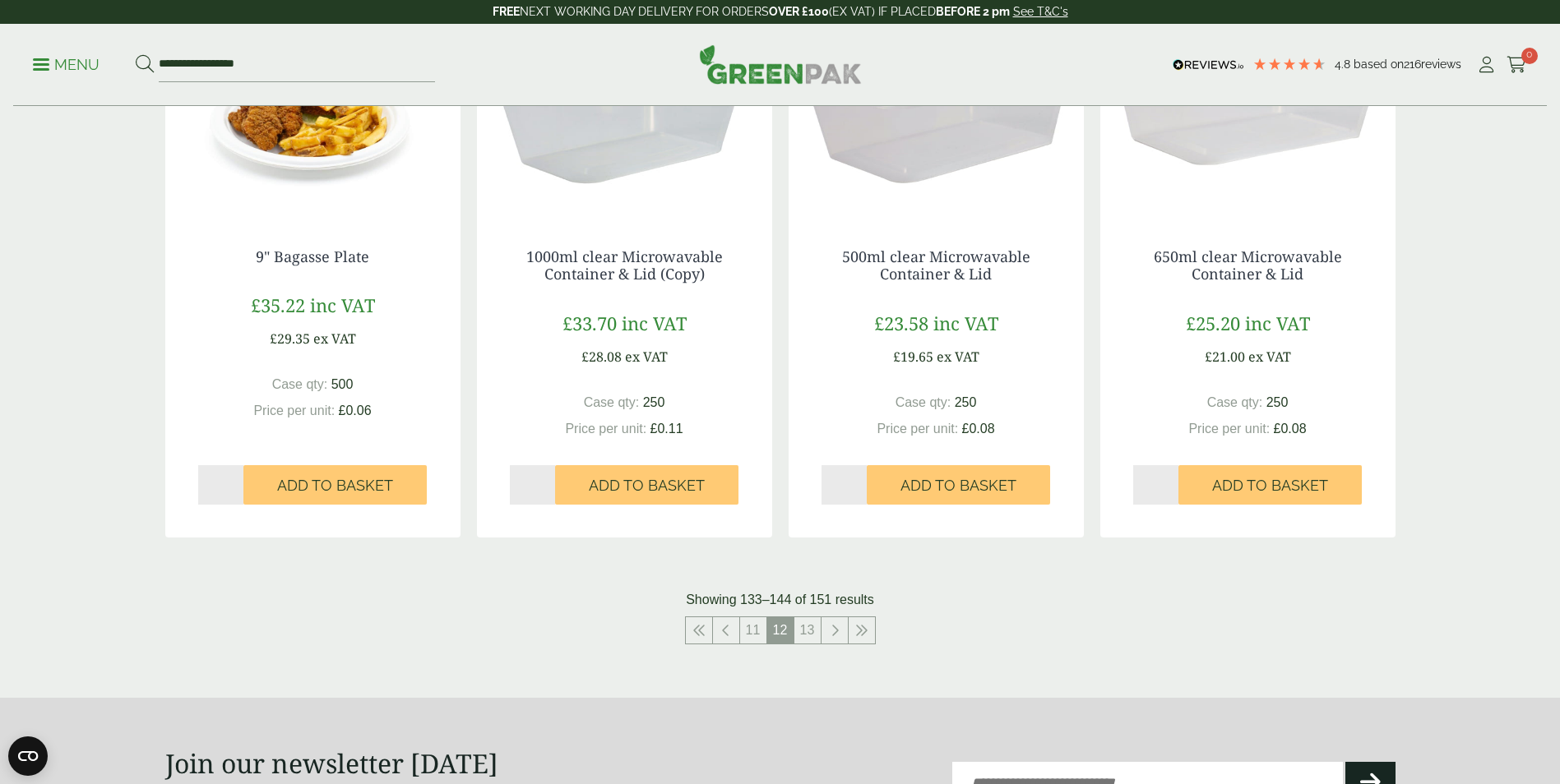
scroll to position [1562, 0]
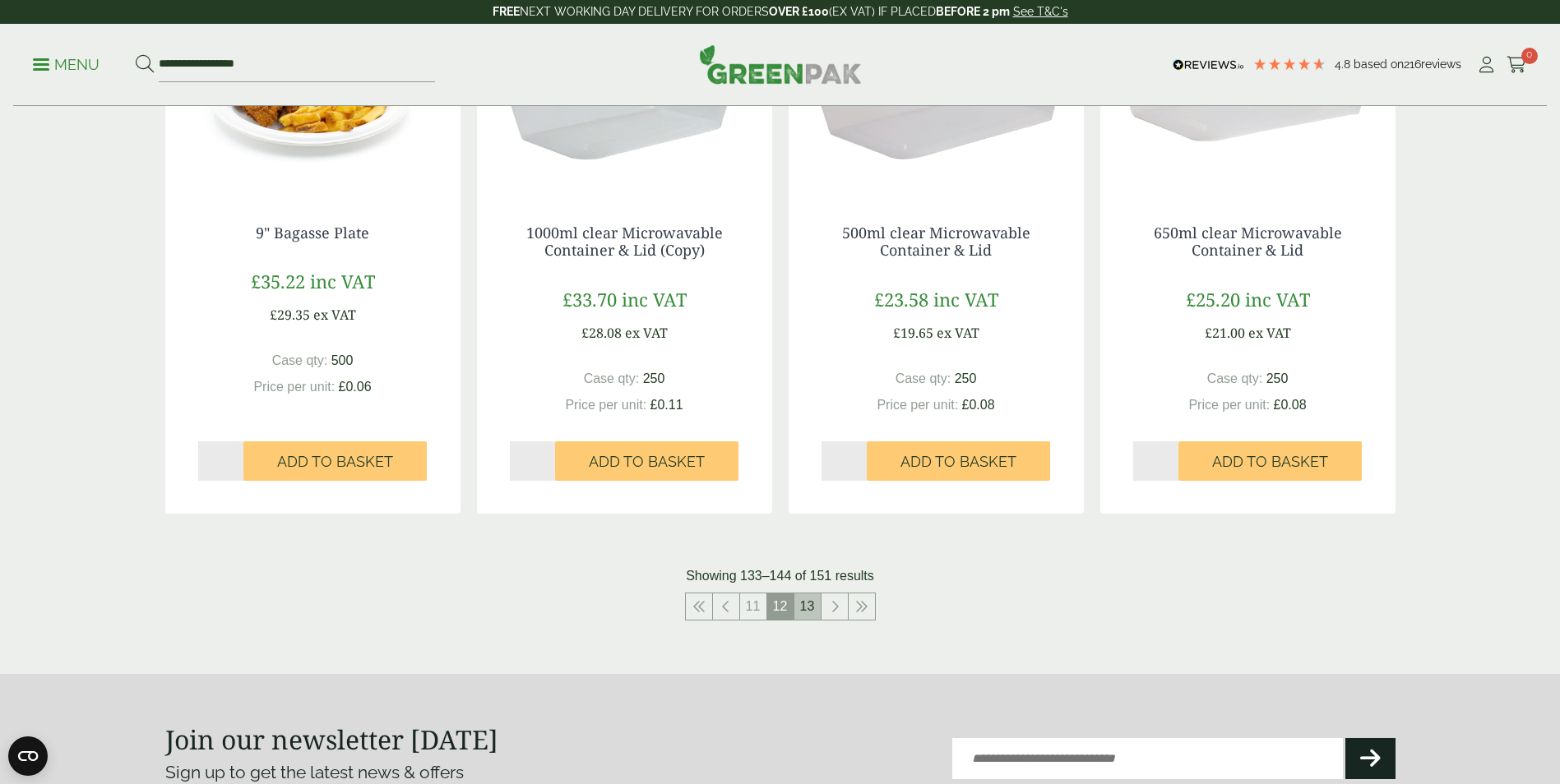
click at [805, 605] on link "13" at bounding box center [808, 607] width 27 height 27
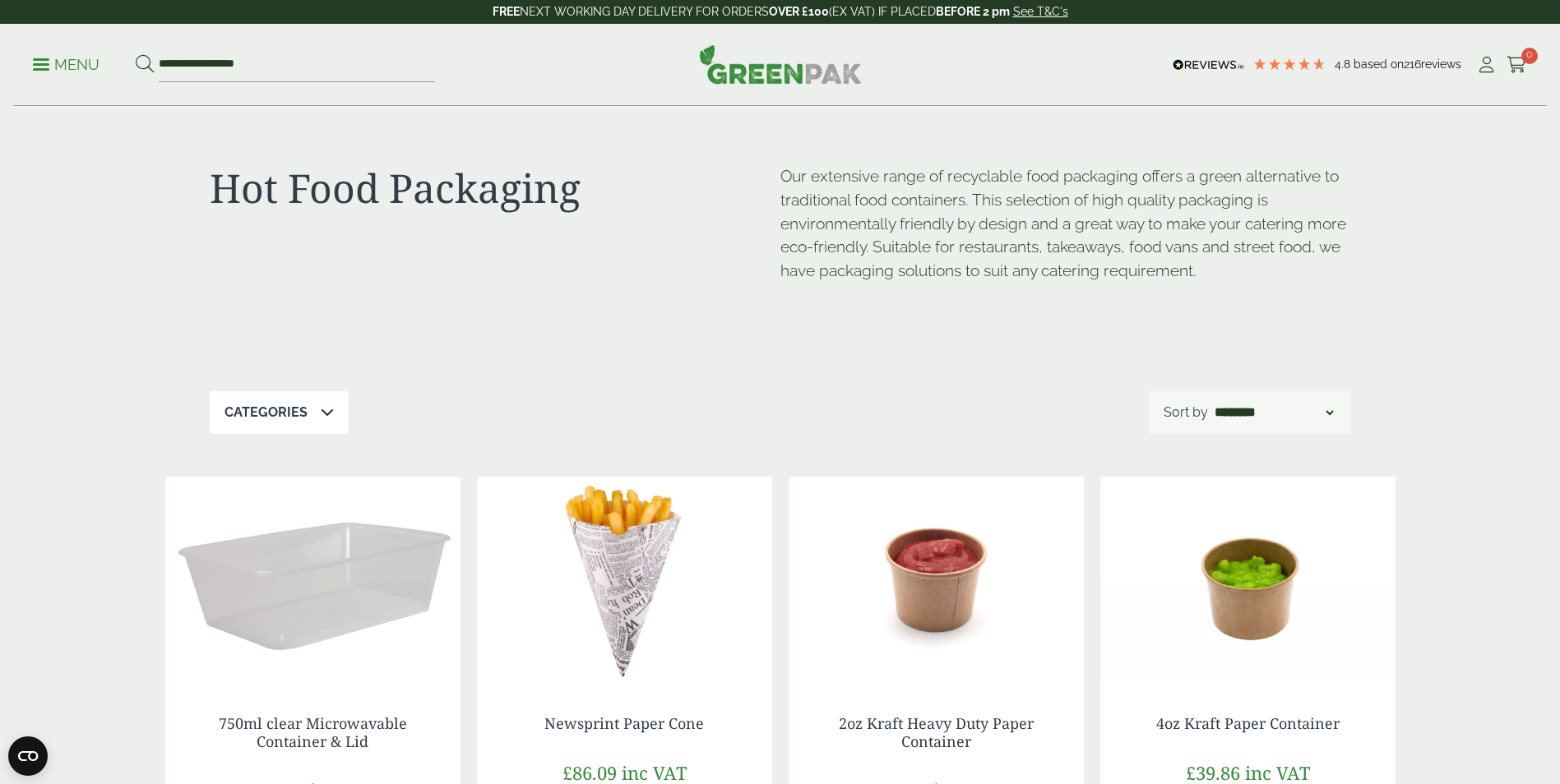
click at [43, 66] on p "Menu" at bounding box center [66, 65] width 67 height 20
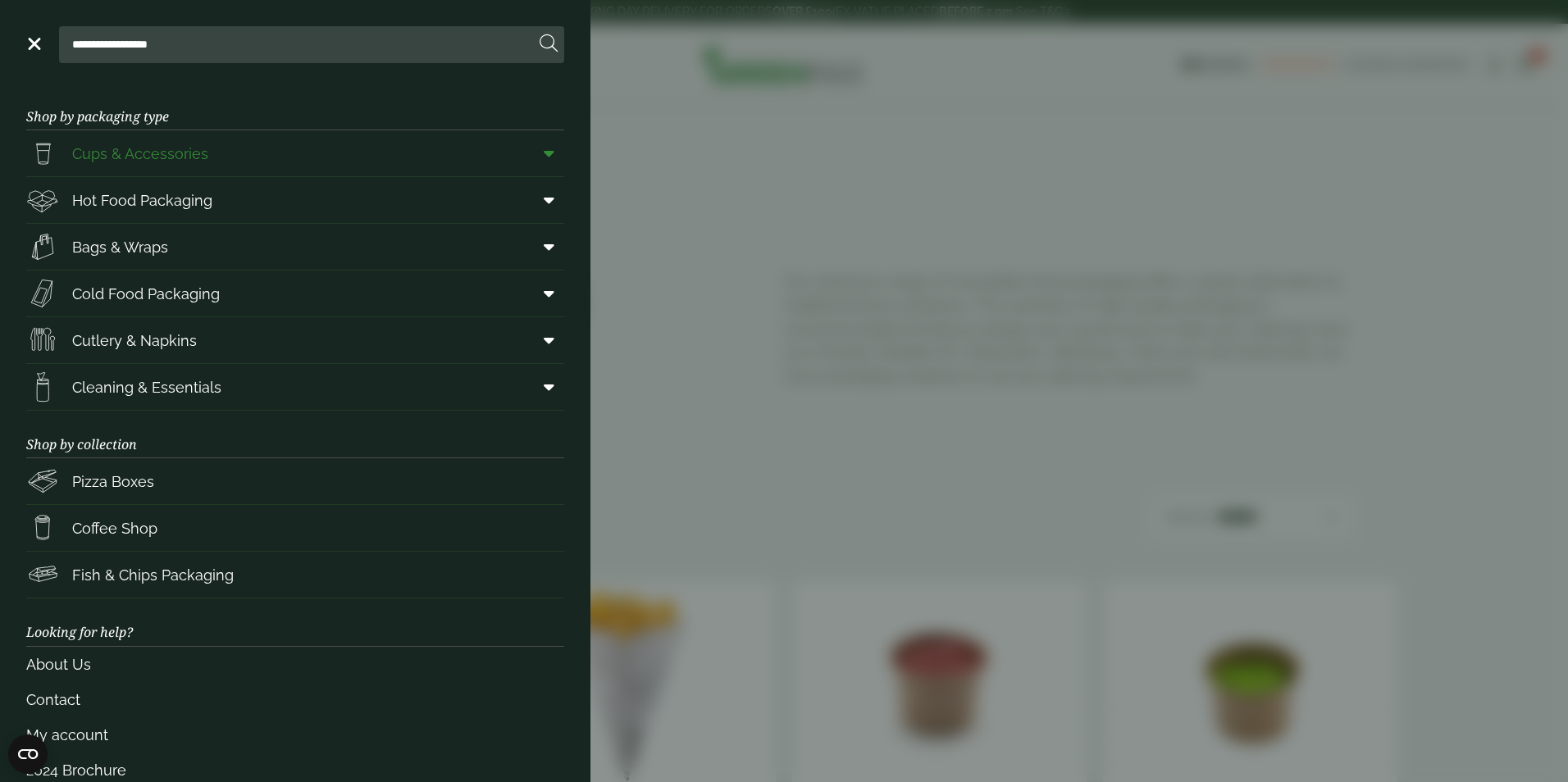
click at [122, 150] on span "Cups & Accessories" at bounding box center [140, 153] width 136 height 22
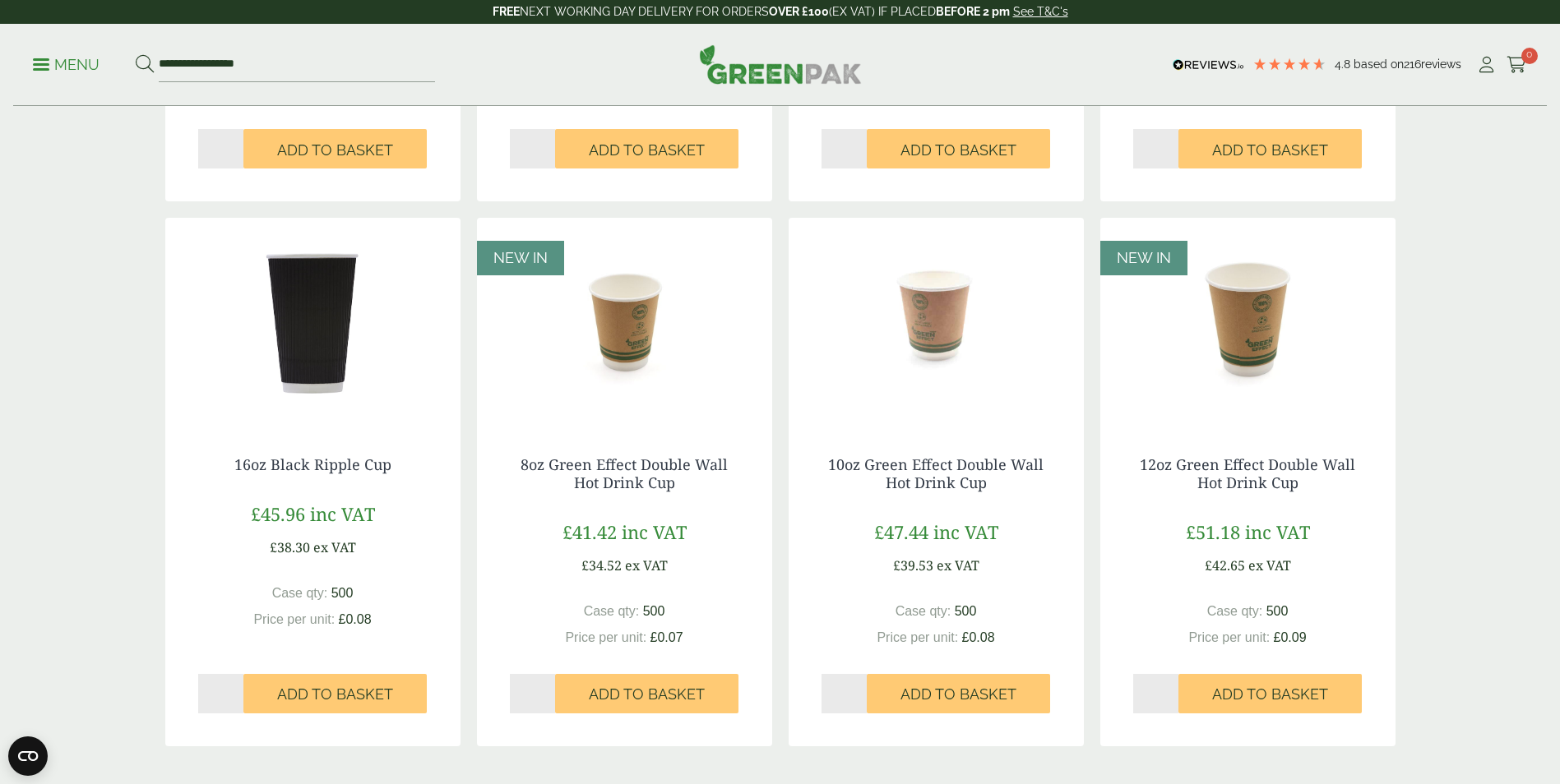
scroll to position [1562, 0]
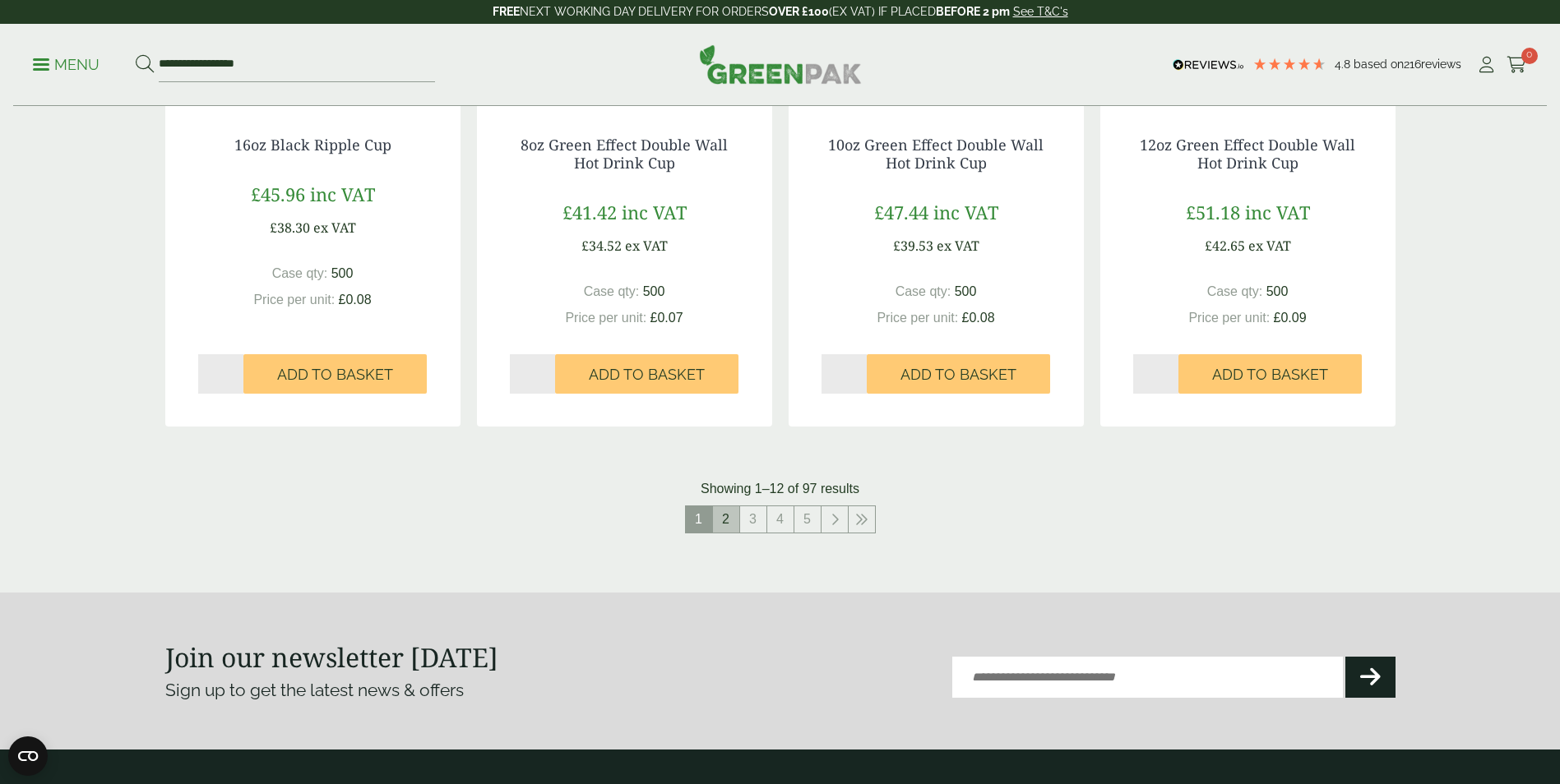
click at [722, 531] on link "2" at bounding box center [726, 520] width 27 height 27
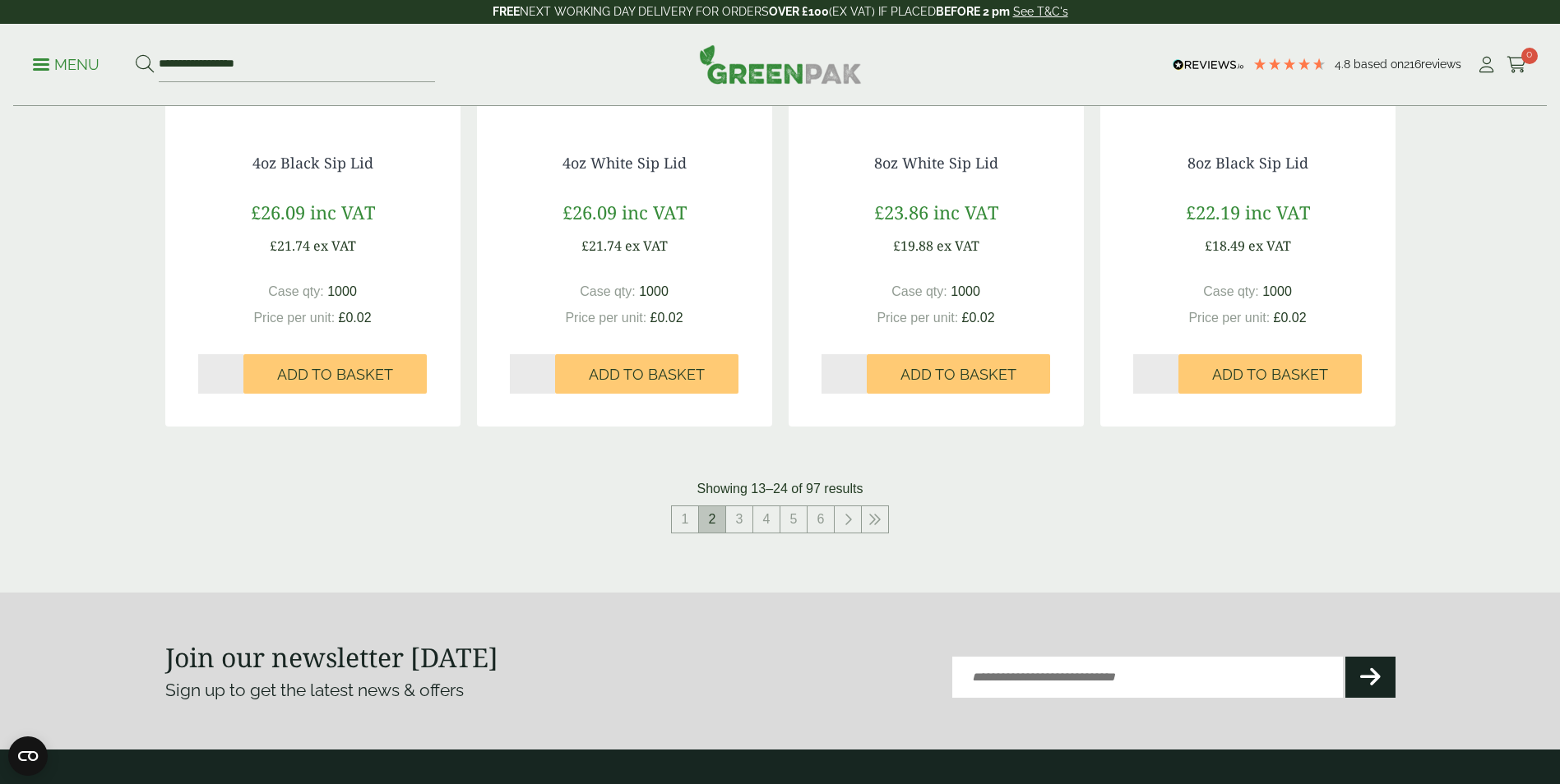
click at [717, 522] on span "2" at bounding box center [713, 520] width 27 height 27
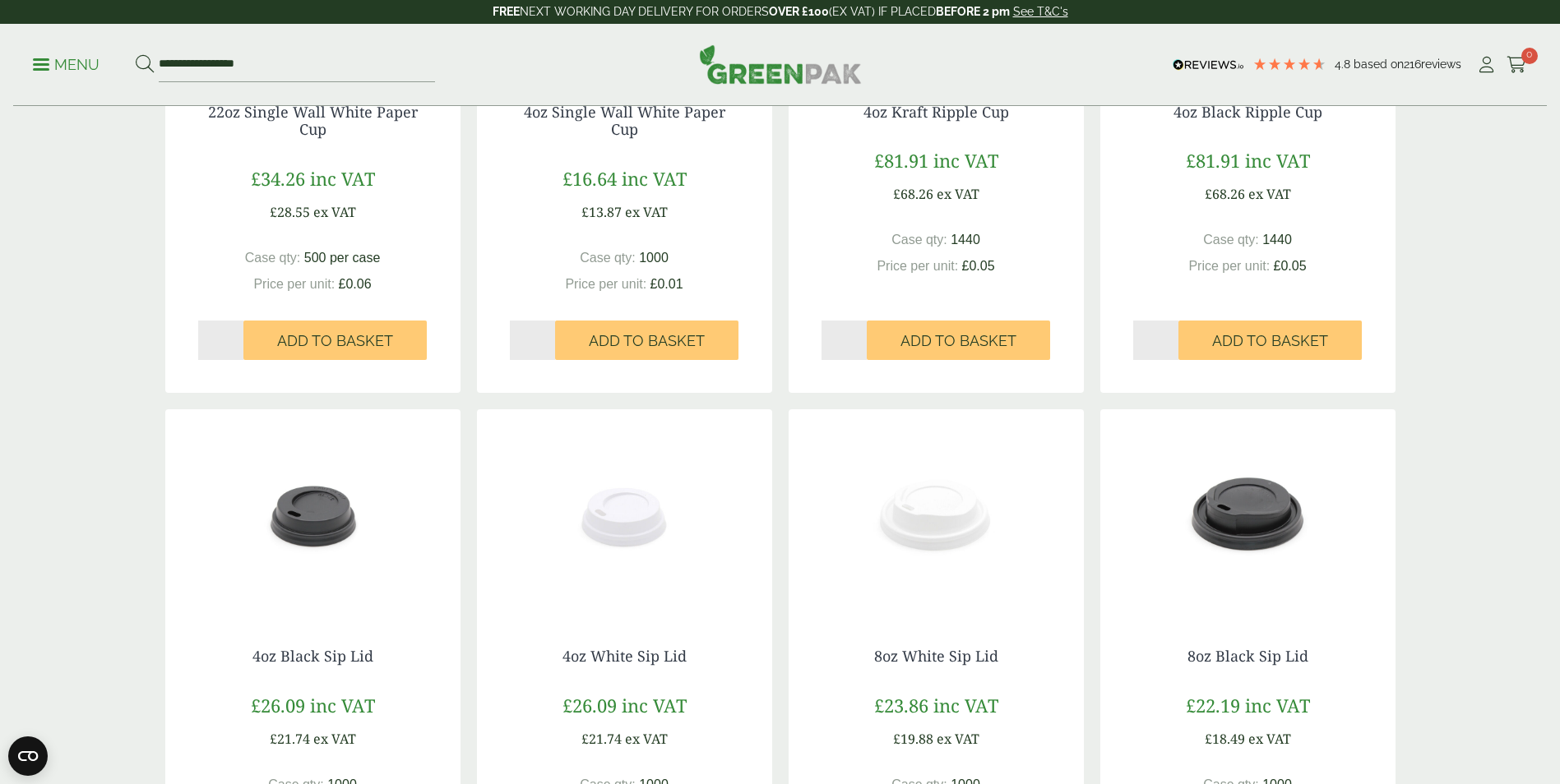
scroll to position [1480, 0]
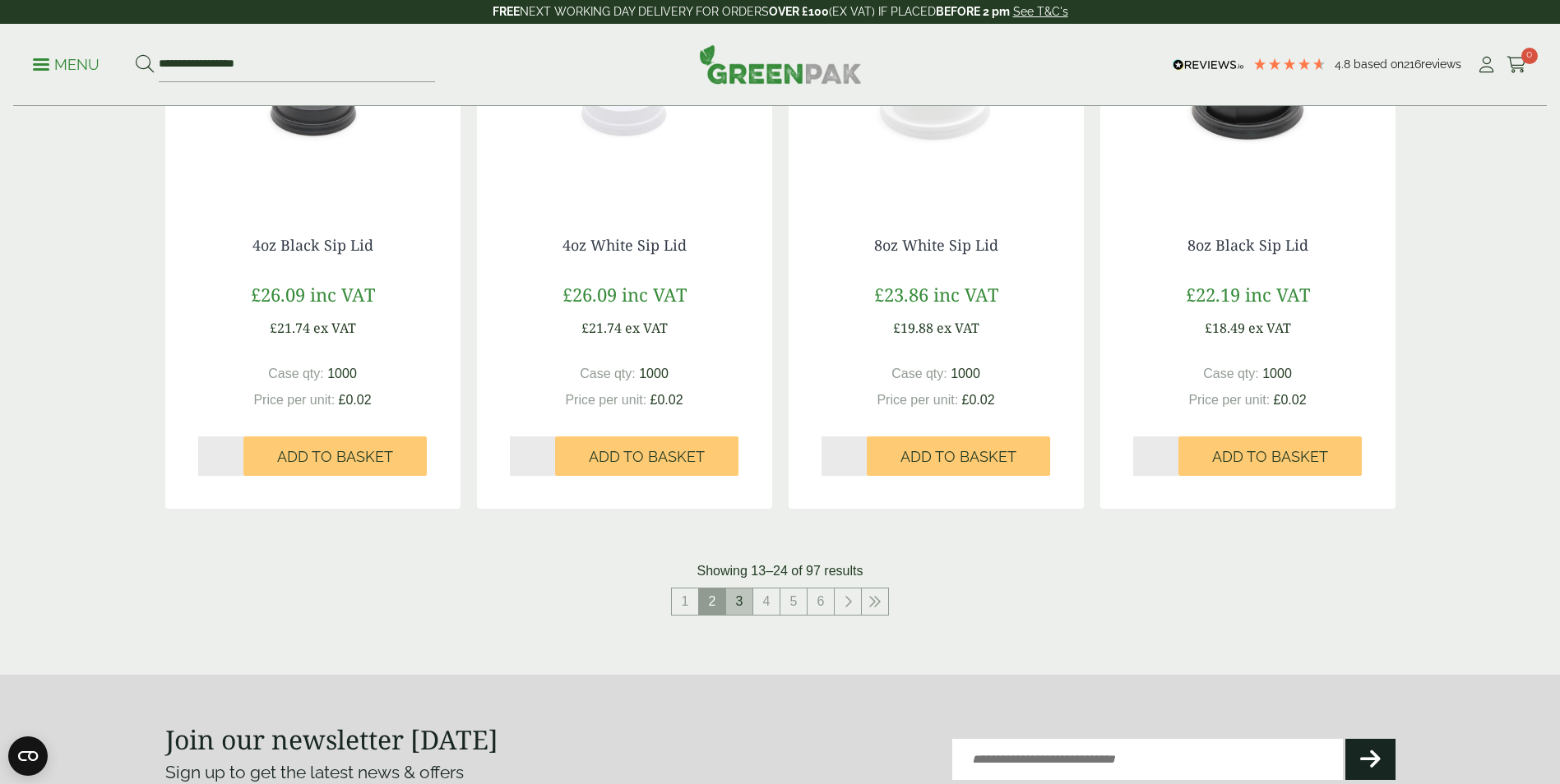
click at [734, 606] on link "3" at bounding box center [739, 602] width 27 height 27
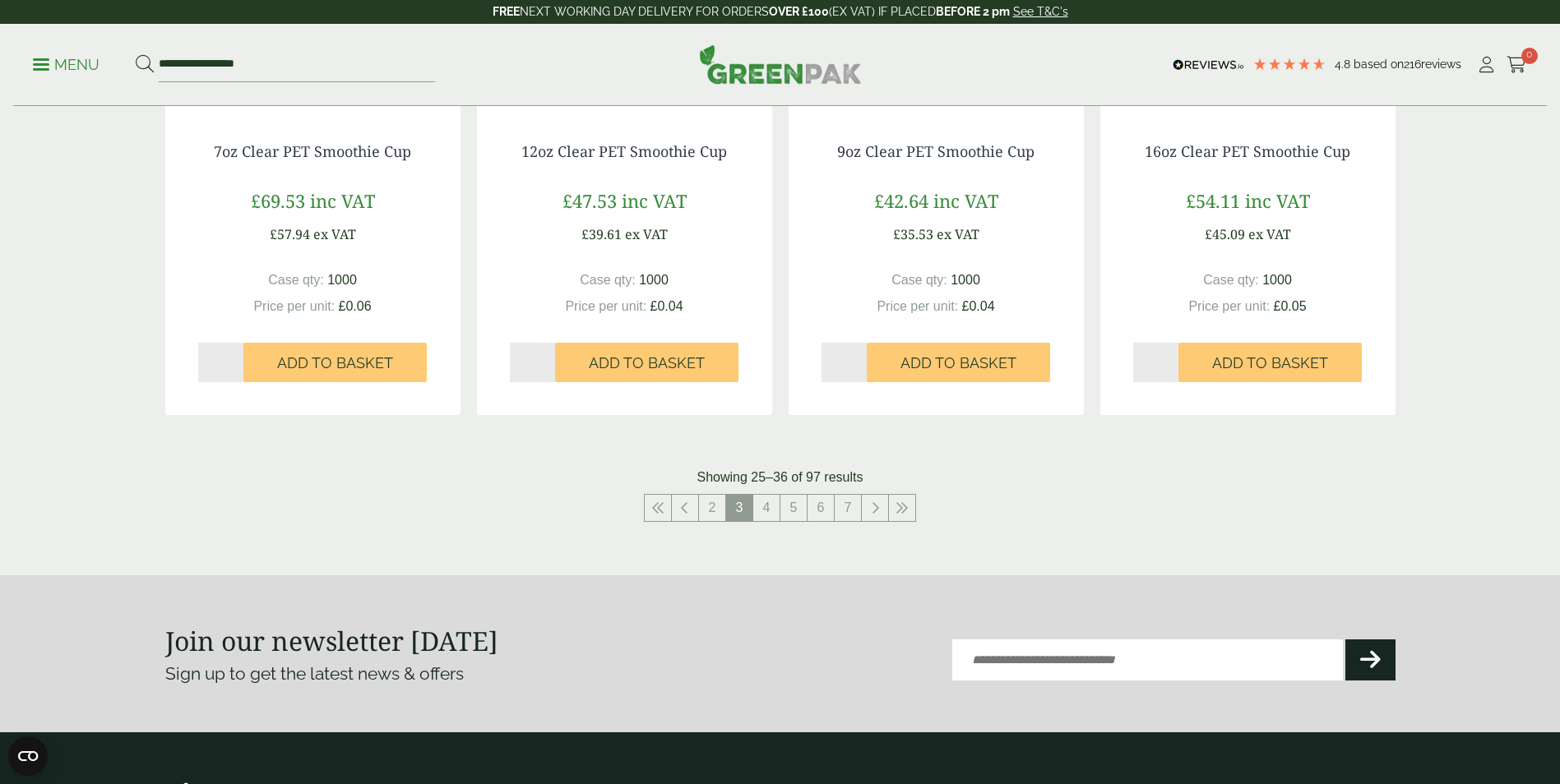
scroll to position [1562, 0]
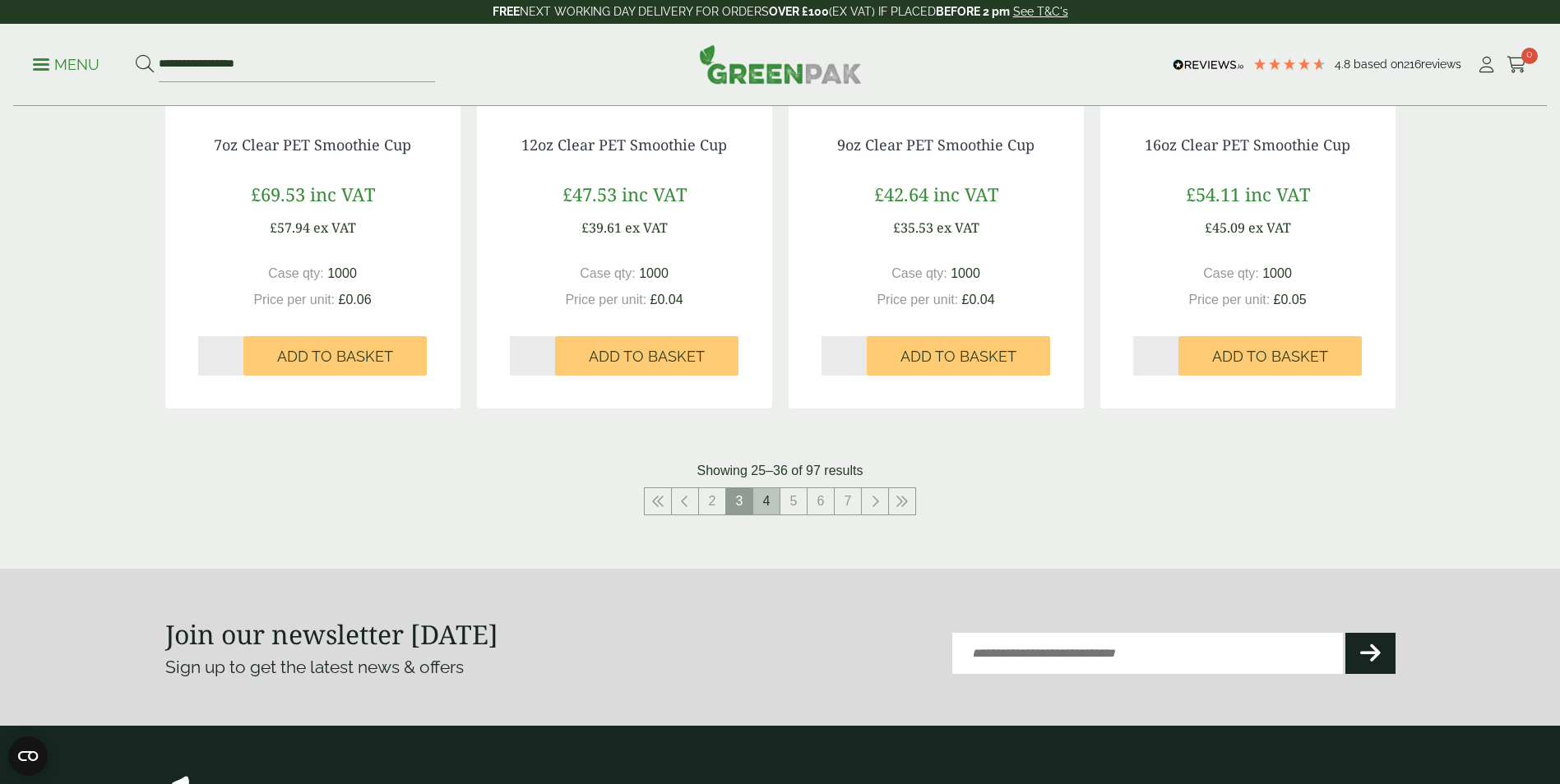
click at [767, 503] on link "4" at bounding box center [767, 502] width 27 height 27
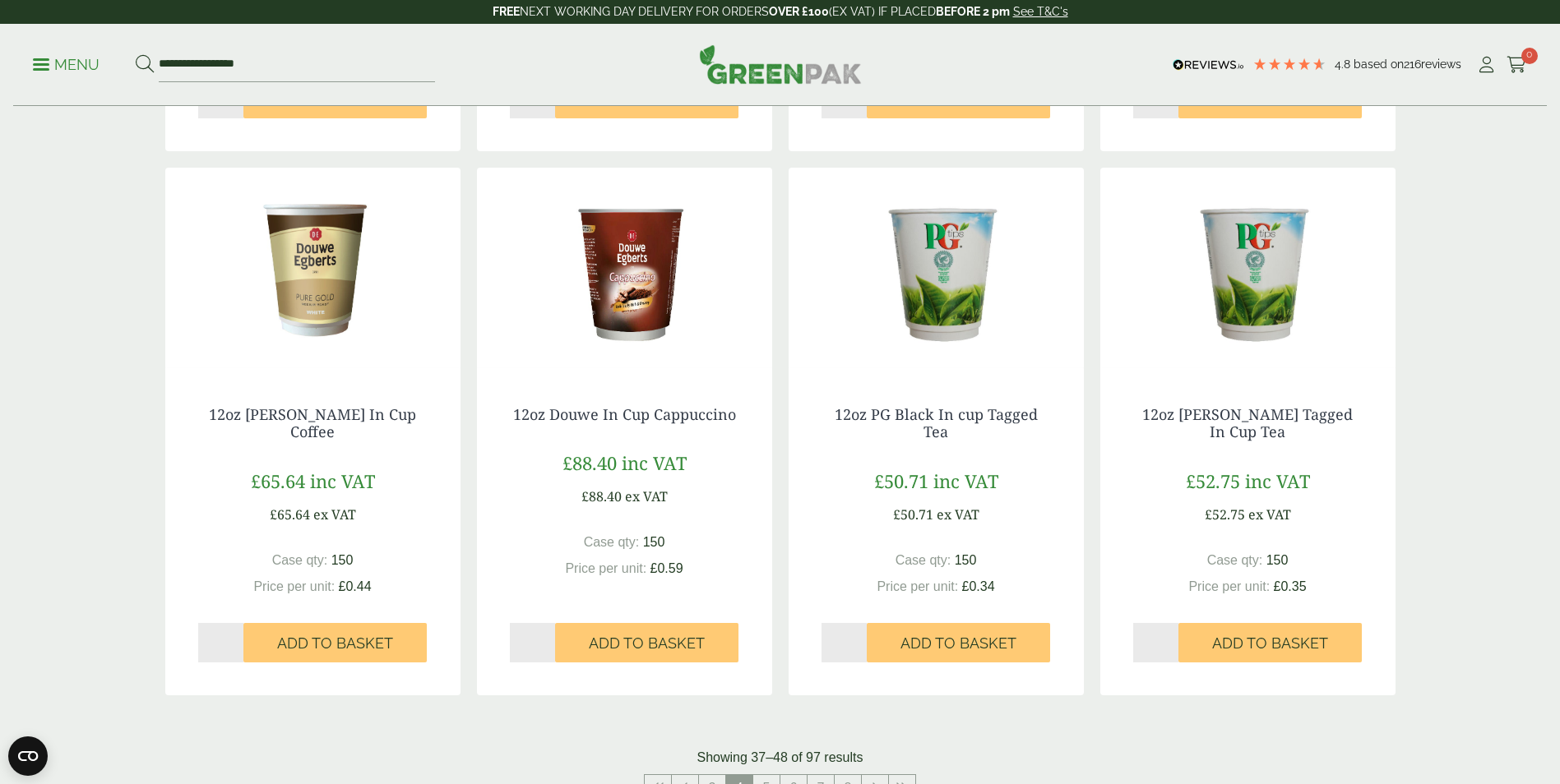
scroll to position [1562, 0]
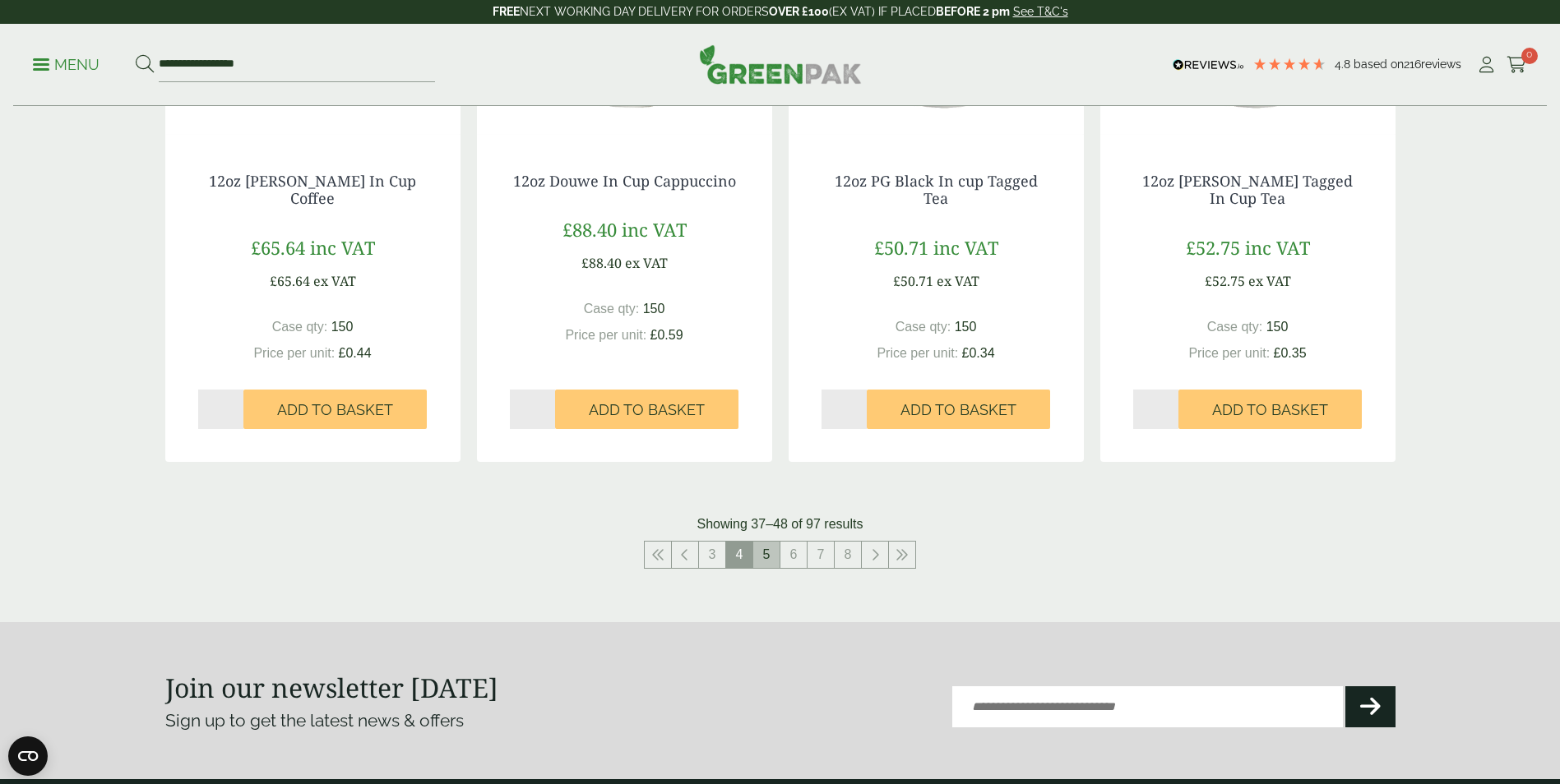
click at [765, 562] on link "5" at bounding box center [767, 555] width 27 height 27
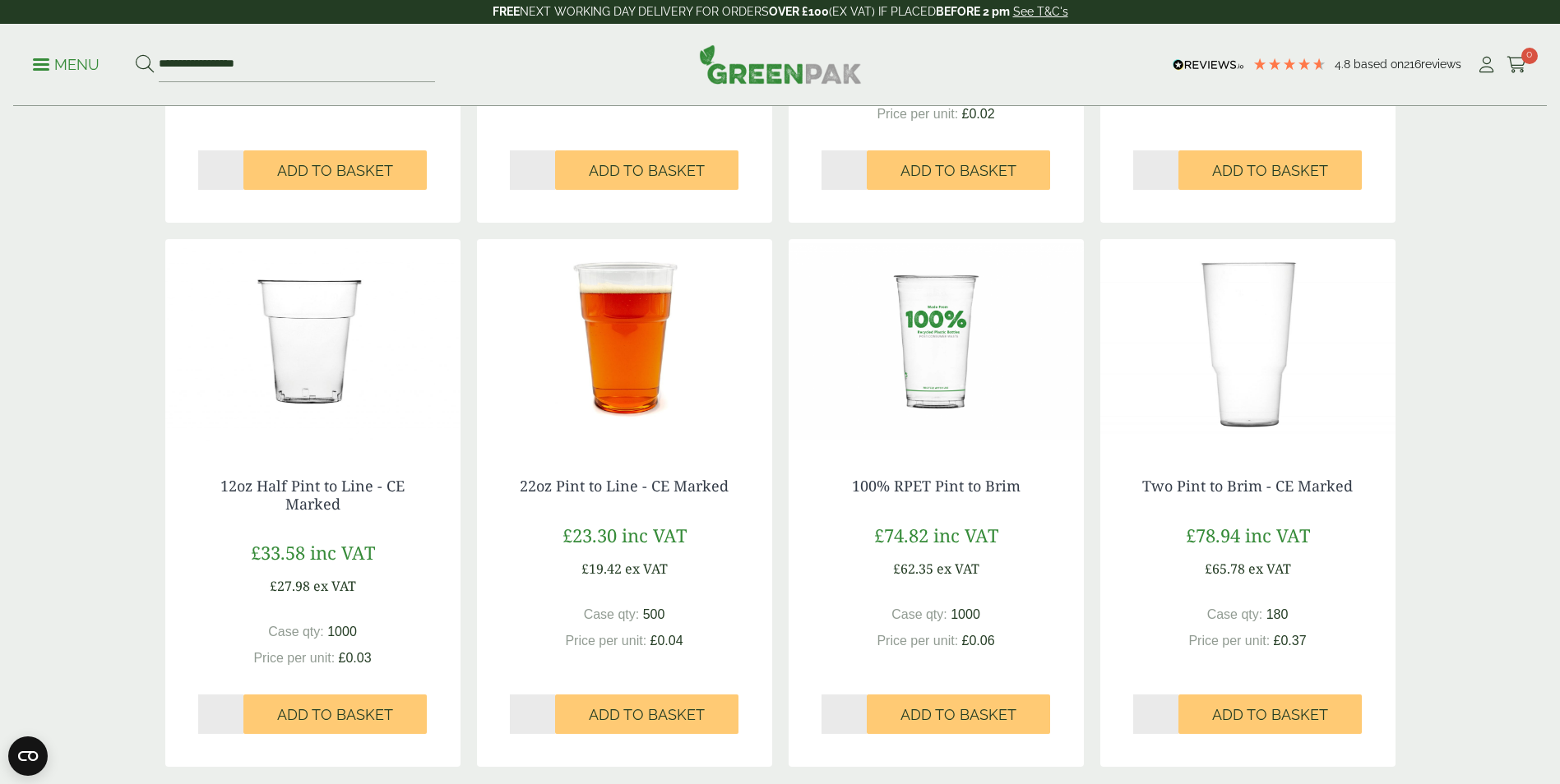
scroll to position [1480, 0]
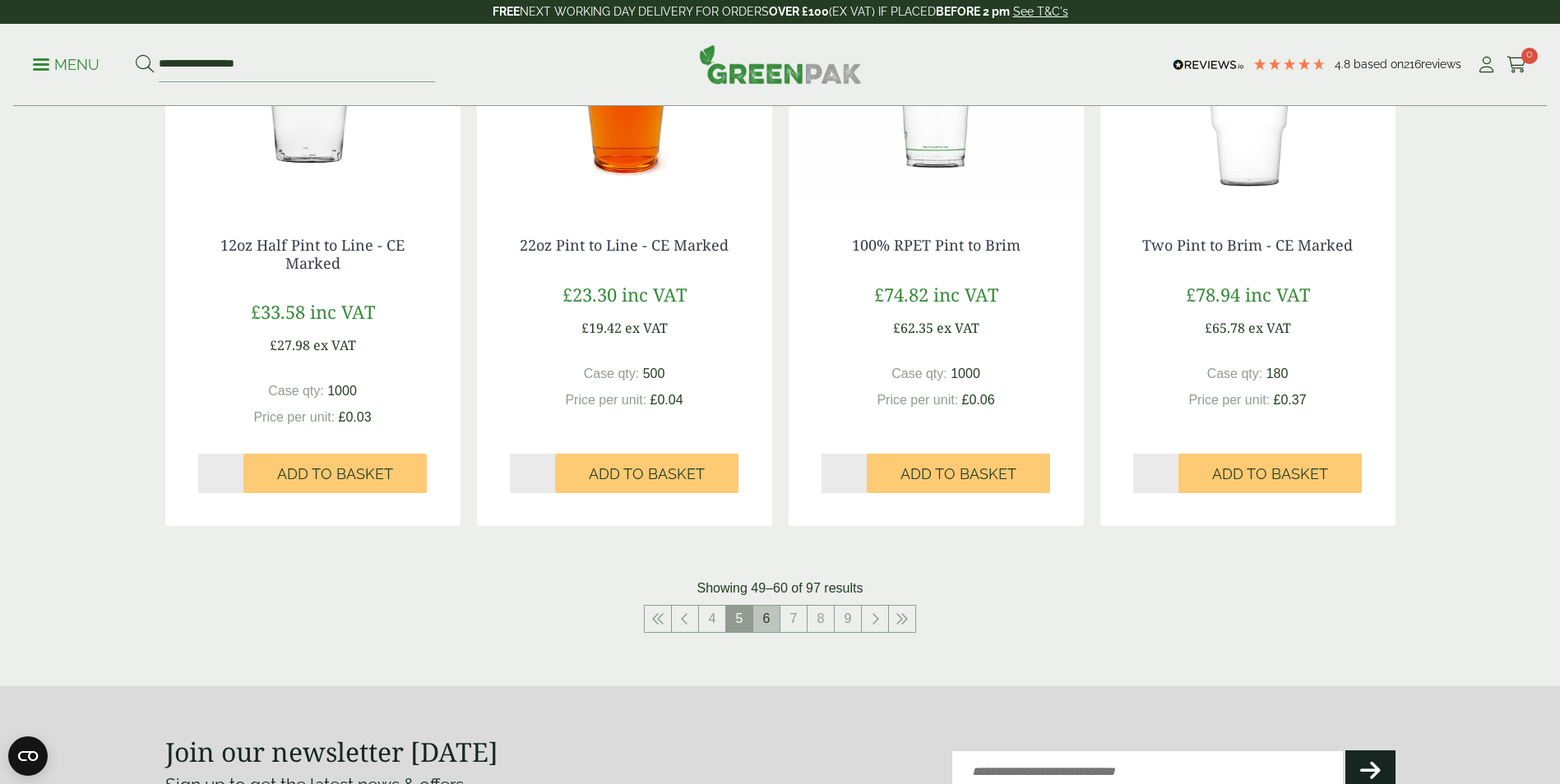
click at [763, 622] on link "6" at bounding box center [767, 619] width 27 height 27
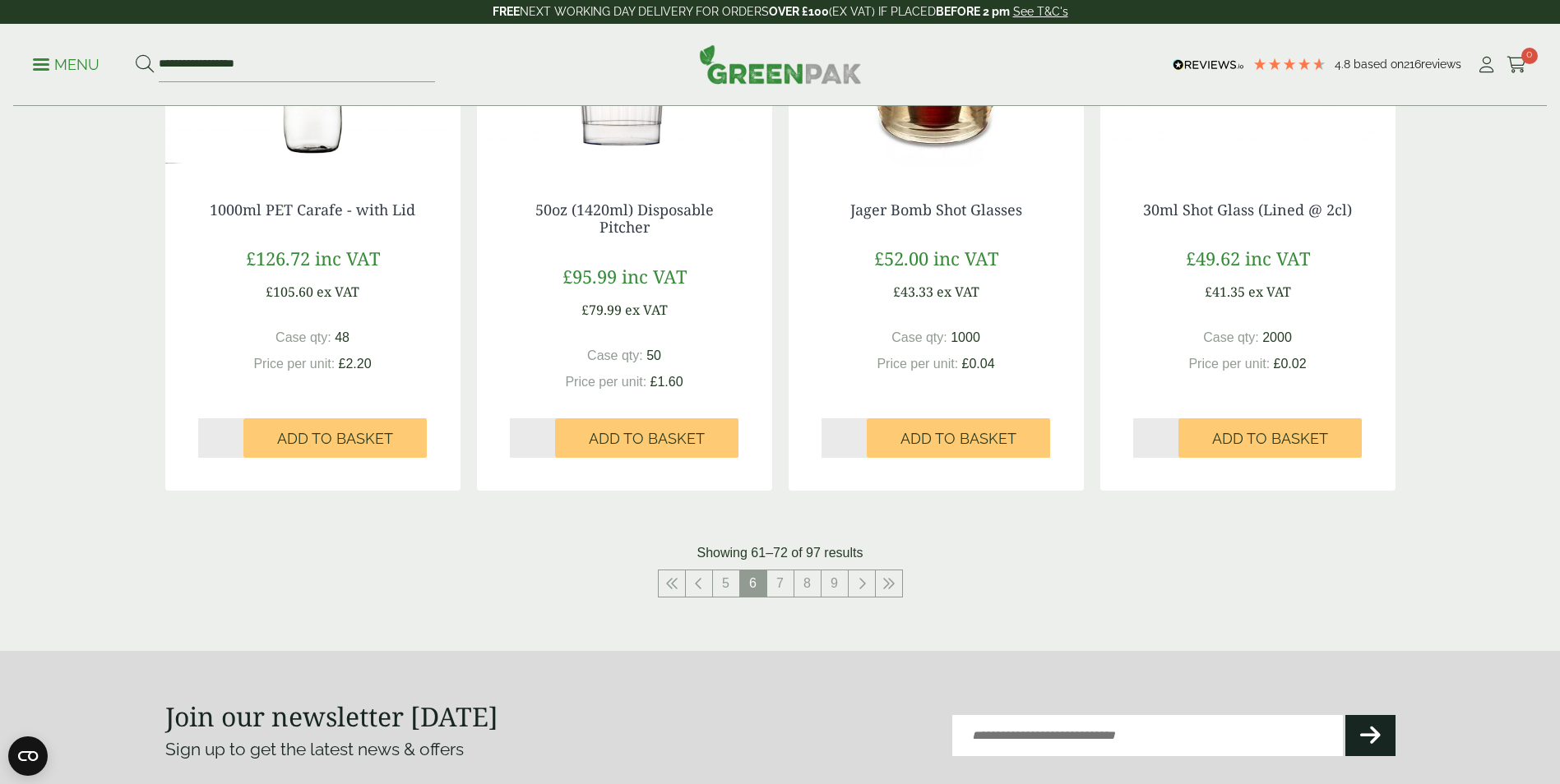
scroll to position [1808, 0]
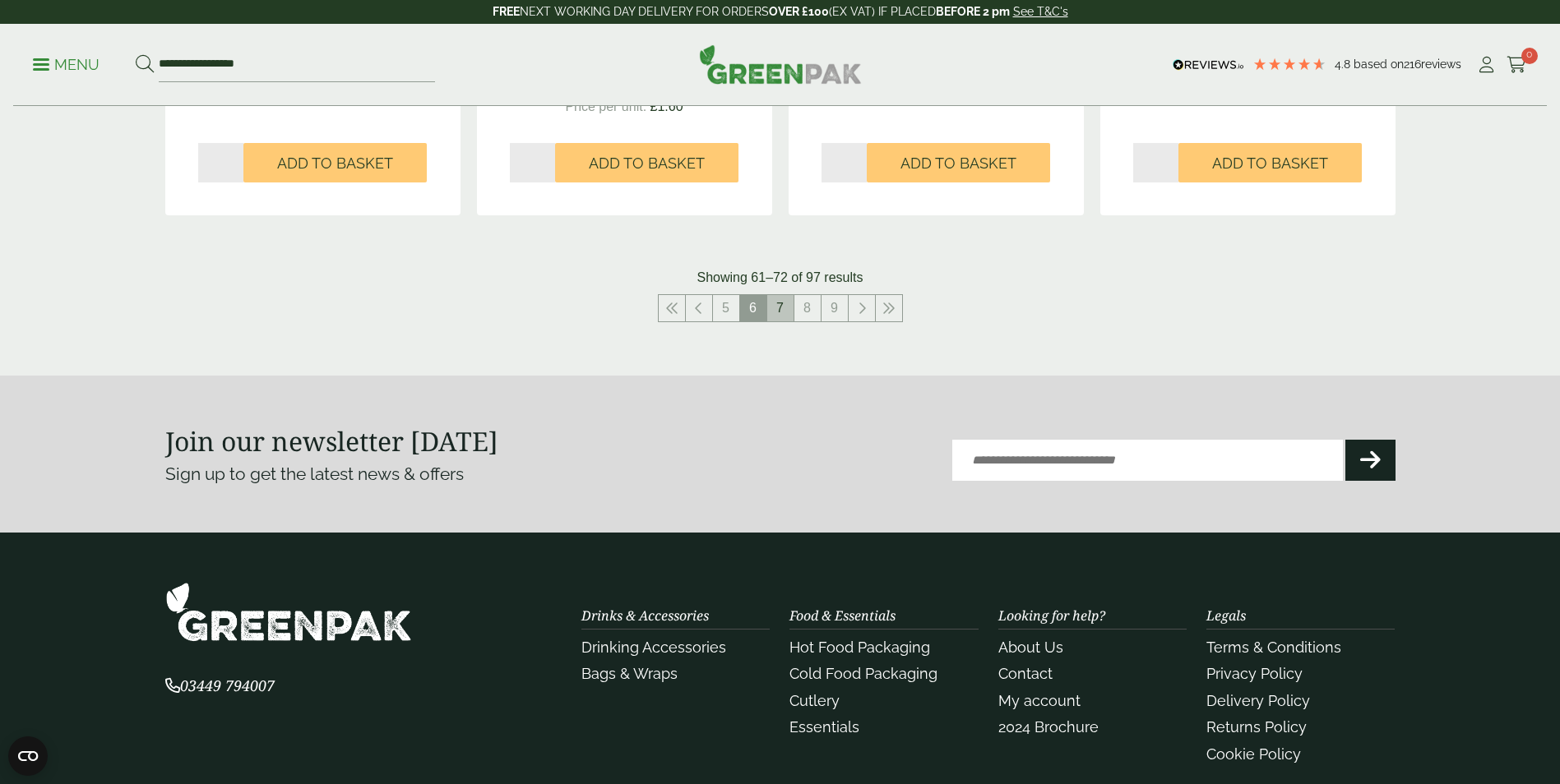
click at [781, 320] on link "7" at bounding box center [780, 308] width 27 height 27
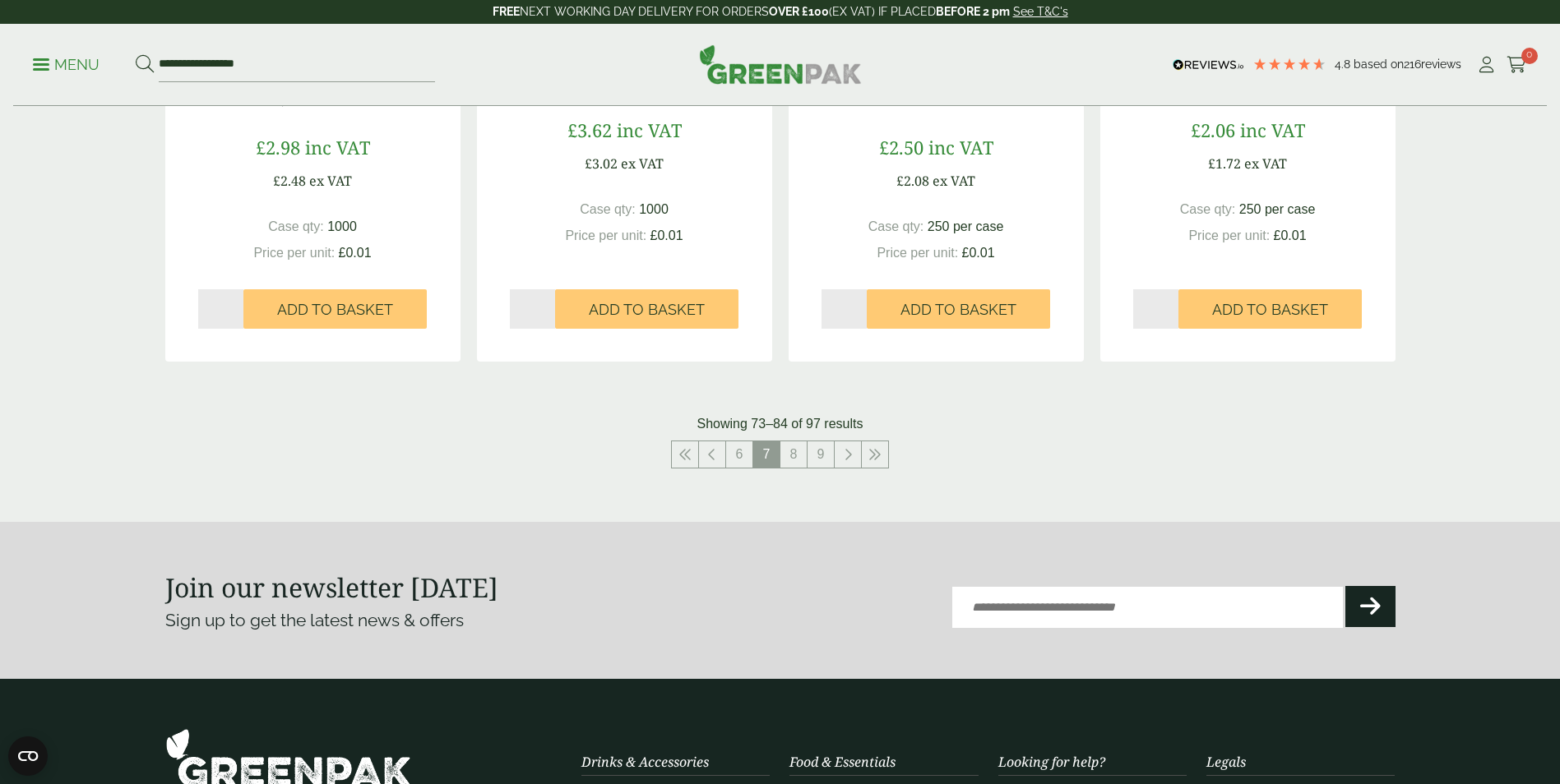
scroll to position [1973, 0]
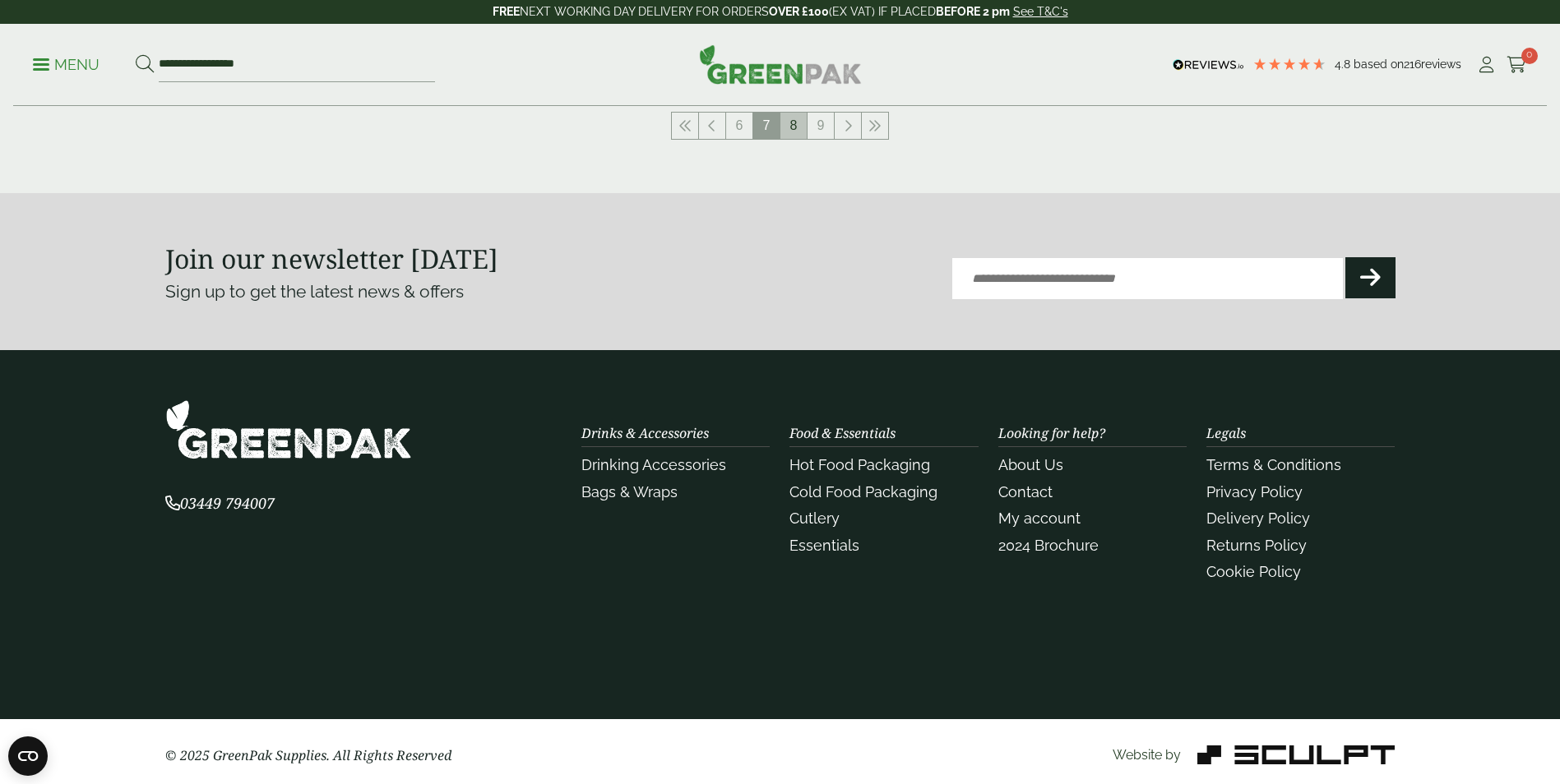
click at [804, 124] on link "8" at bounding box center [794, 126] width 27 height 27
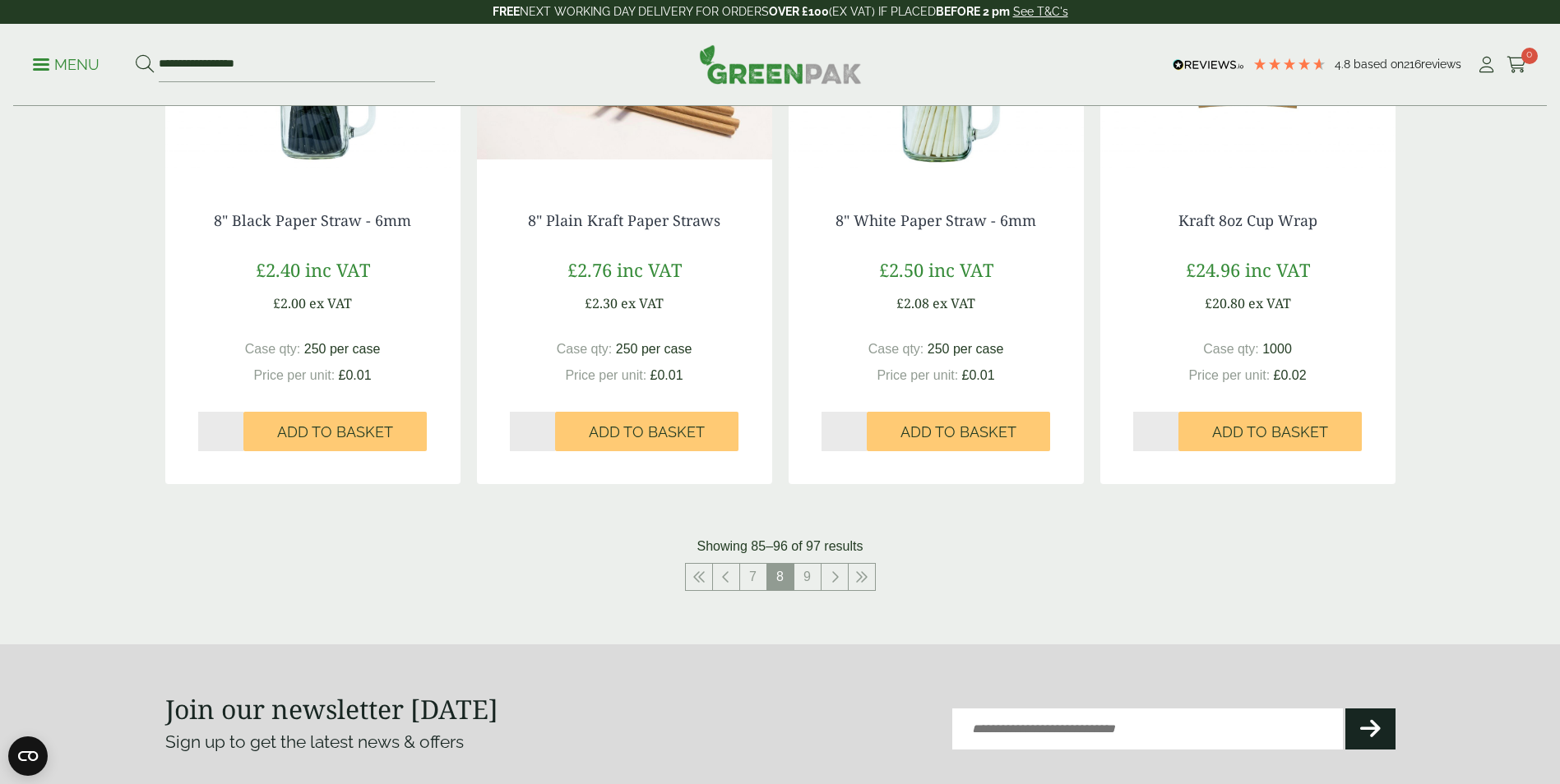
scroll to position [1716, 0]
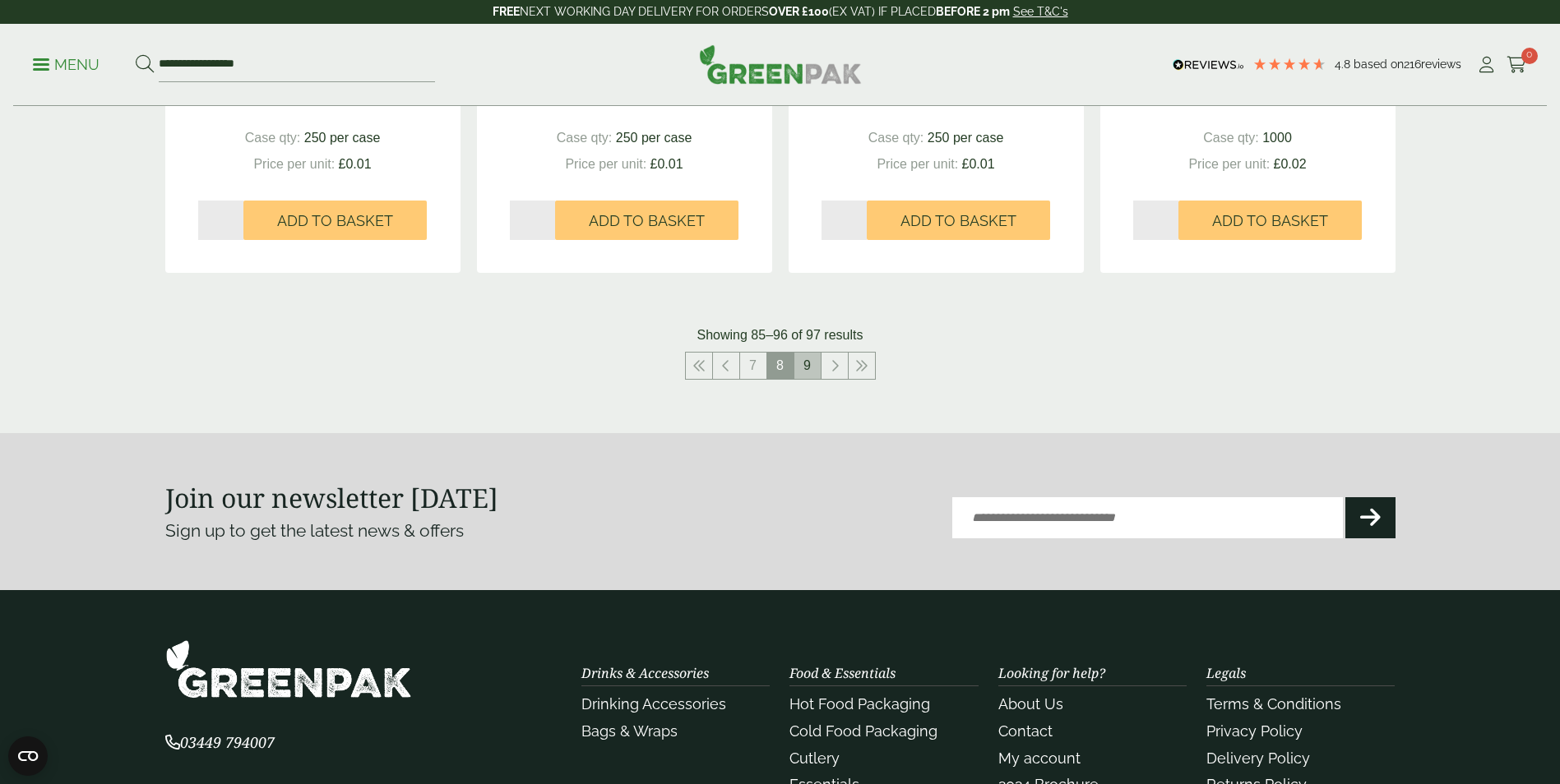
click at [807, 365] on link "9" at bounding box center [808, 366] width 27 height 27
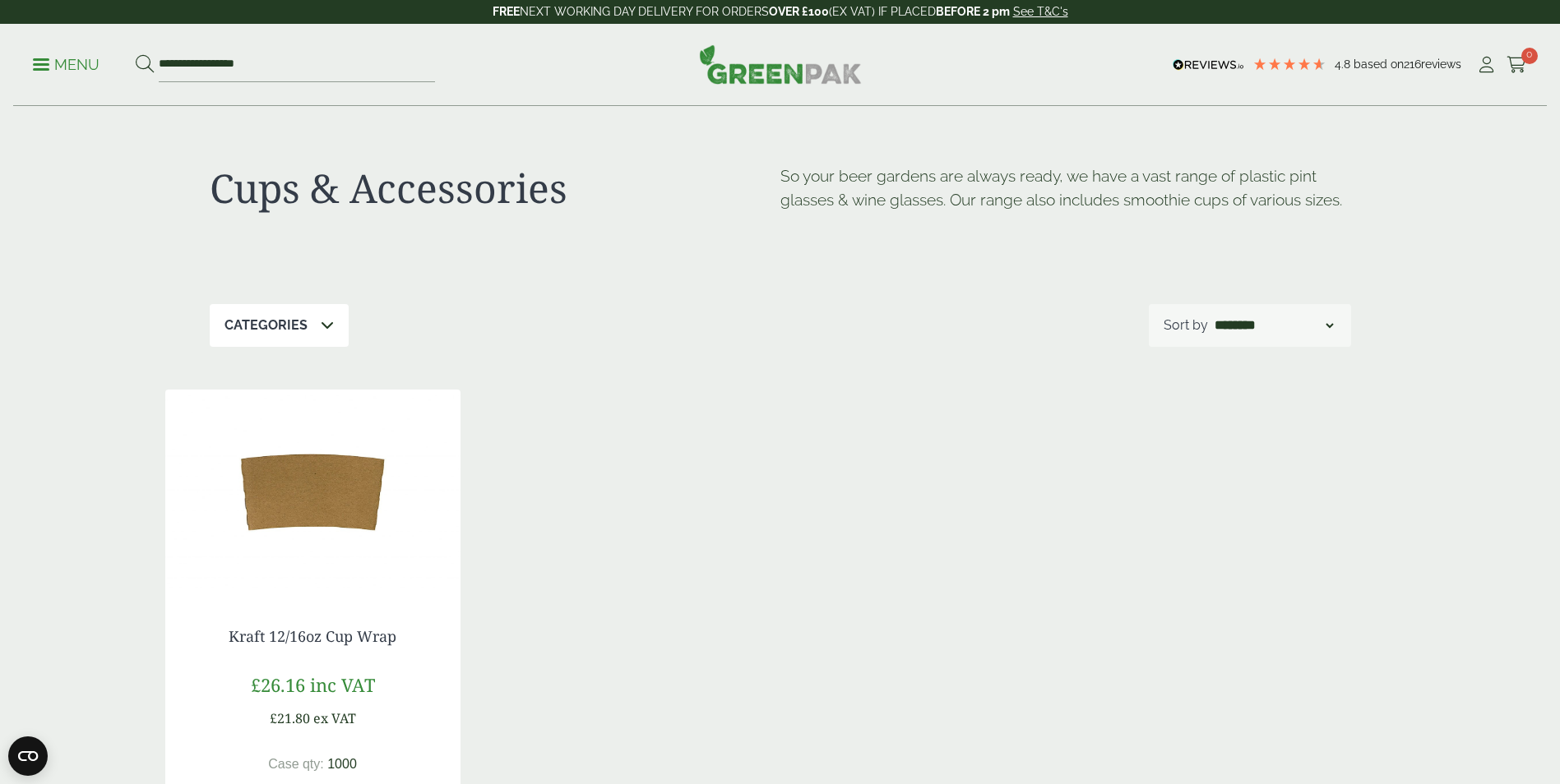
click at [30, 71] on div "**********" at bounding box center [780, 65] width 1534 height 82
click at [30, 64] on div "**********" at bounding box center [780, 65] width 1534 height 82
click at [41, 64] on span at bounding box center [40, 64] width 16 height 3
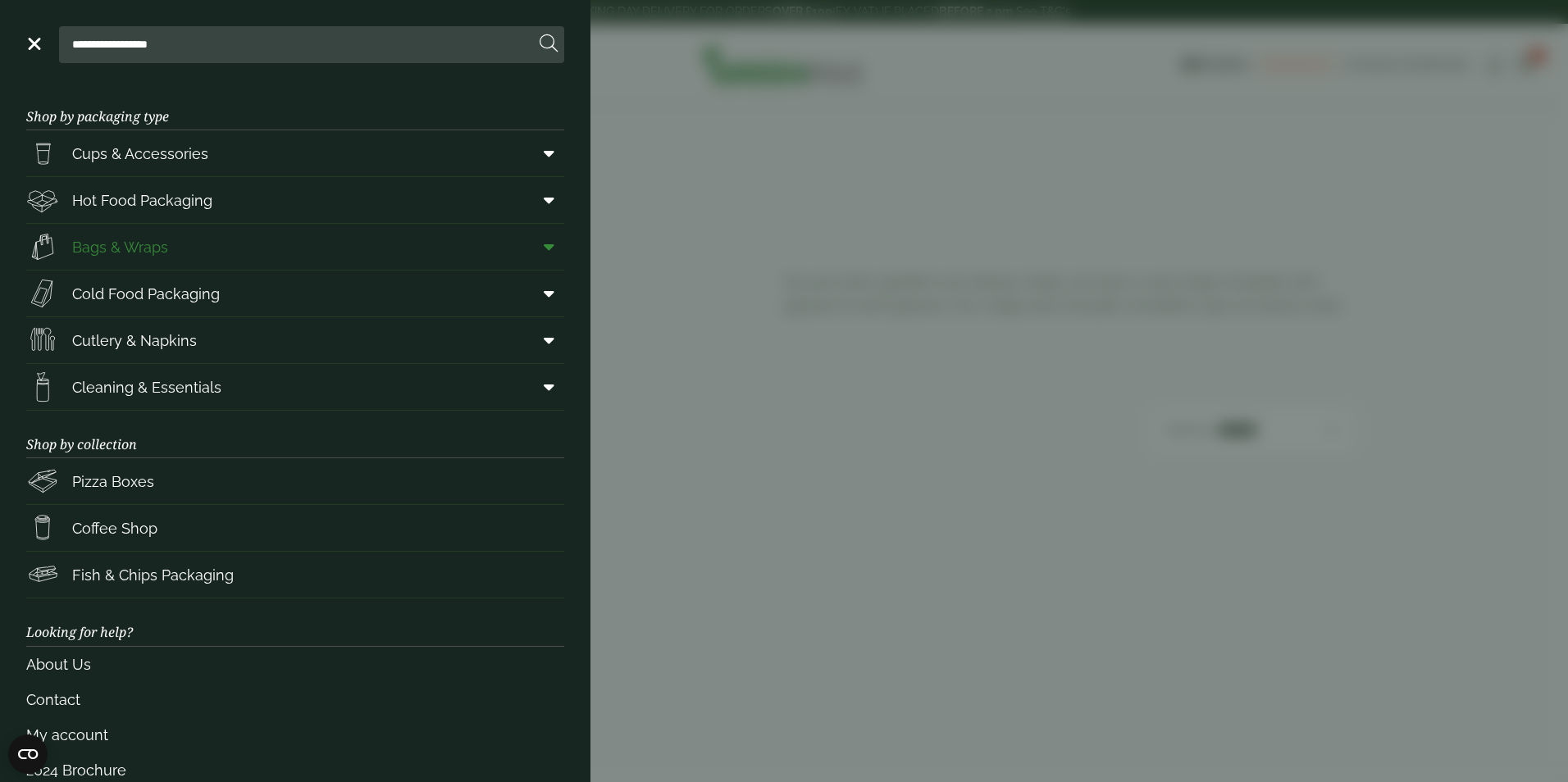
click at [159, 244] on span "Bags & Wraps" at bounding box center [120, 246] width 96 height 22
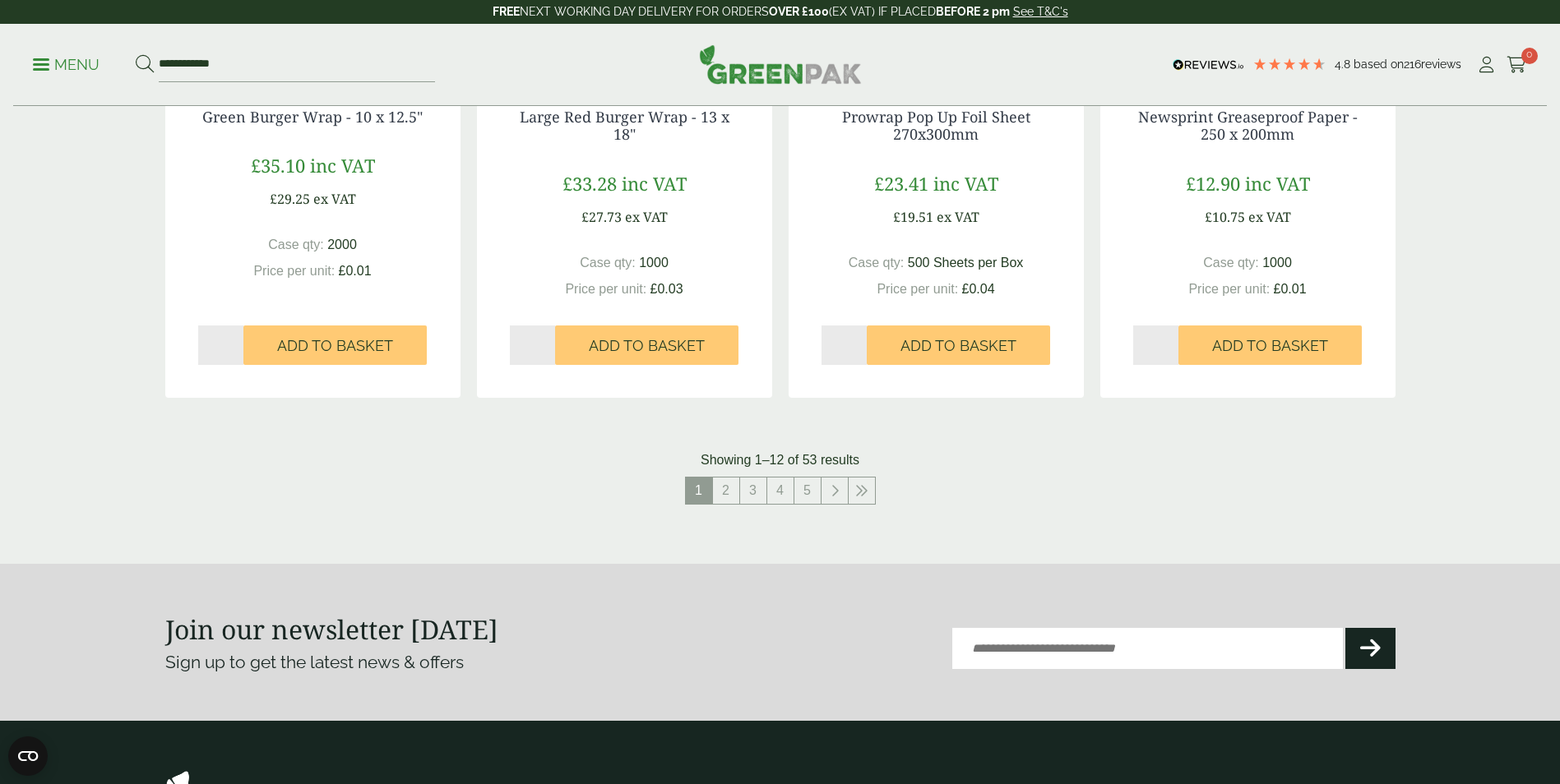
scroll to position [1644, 0]
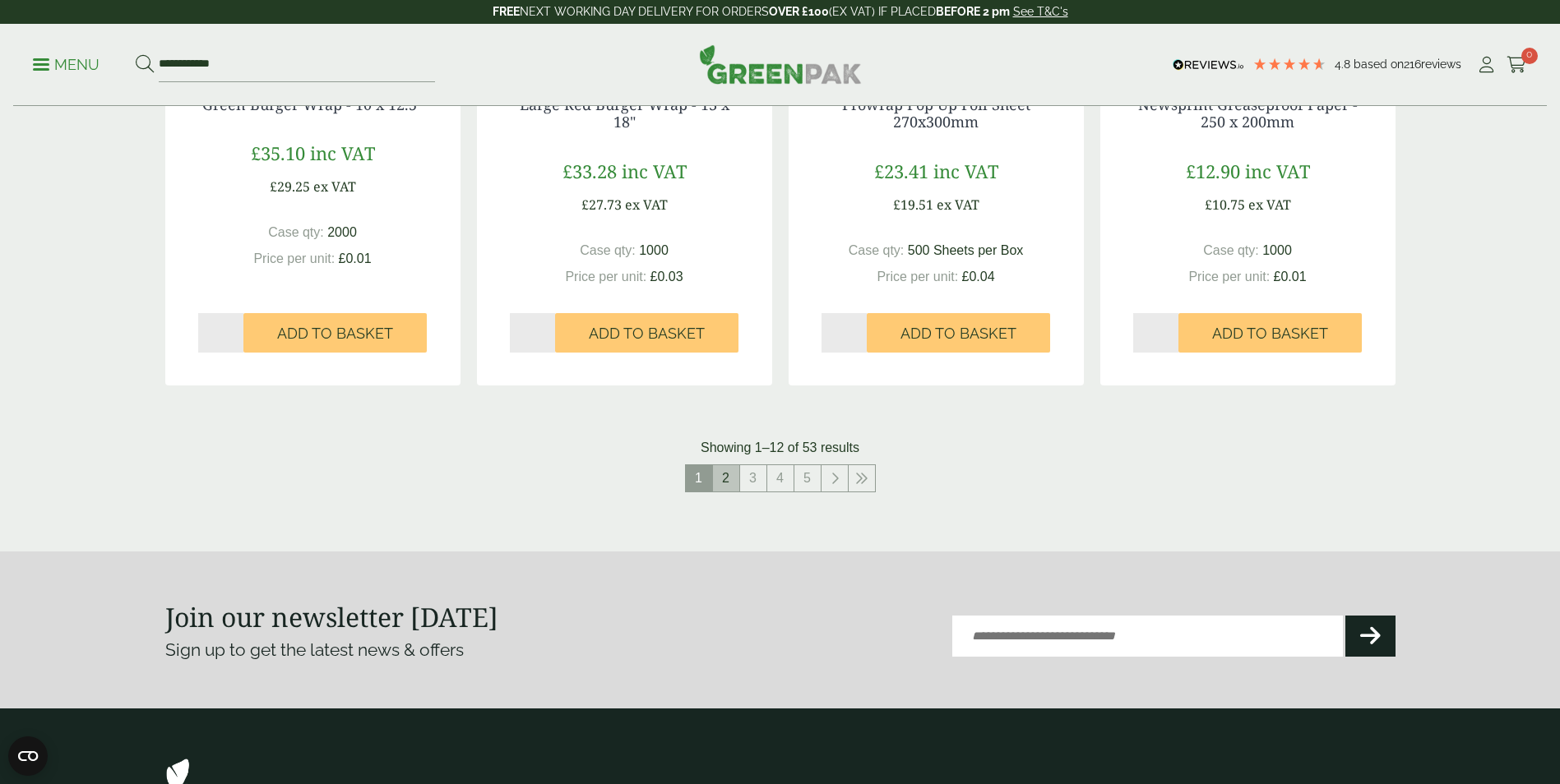
click at [721, 474] on link "2" at bounding box center [726, 479] width 27 height 27
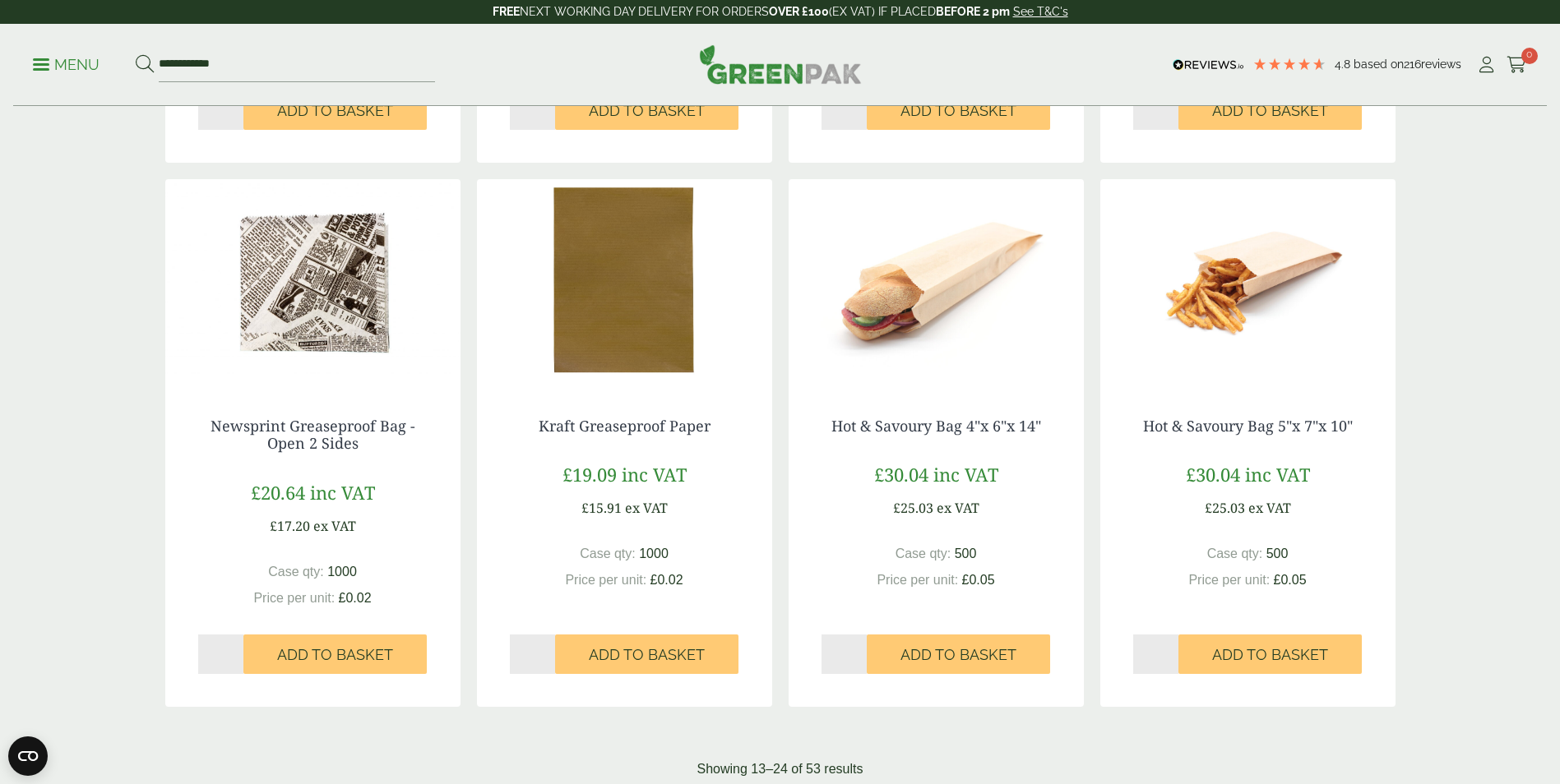
scroll to position [1562, 0]
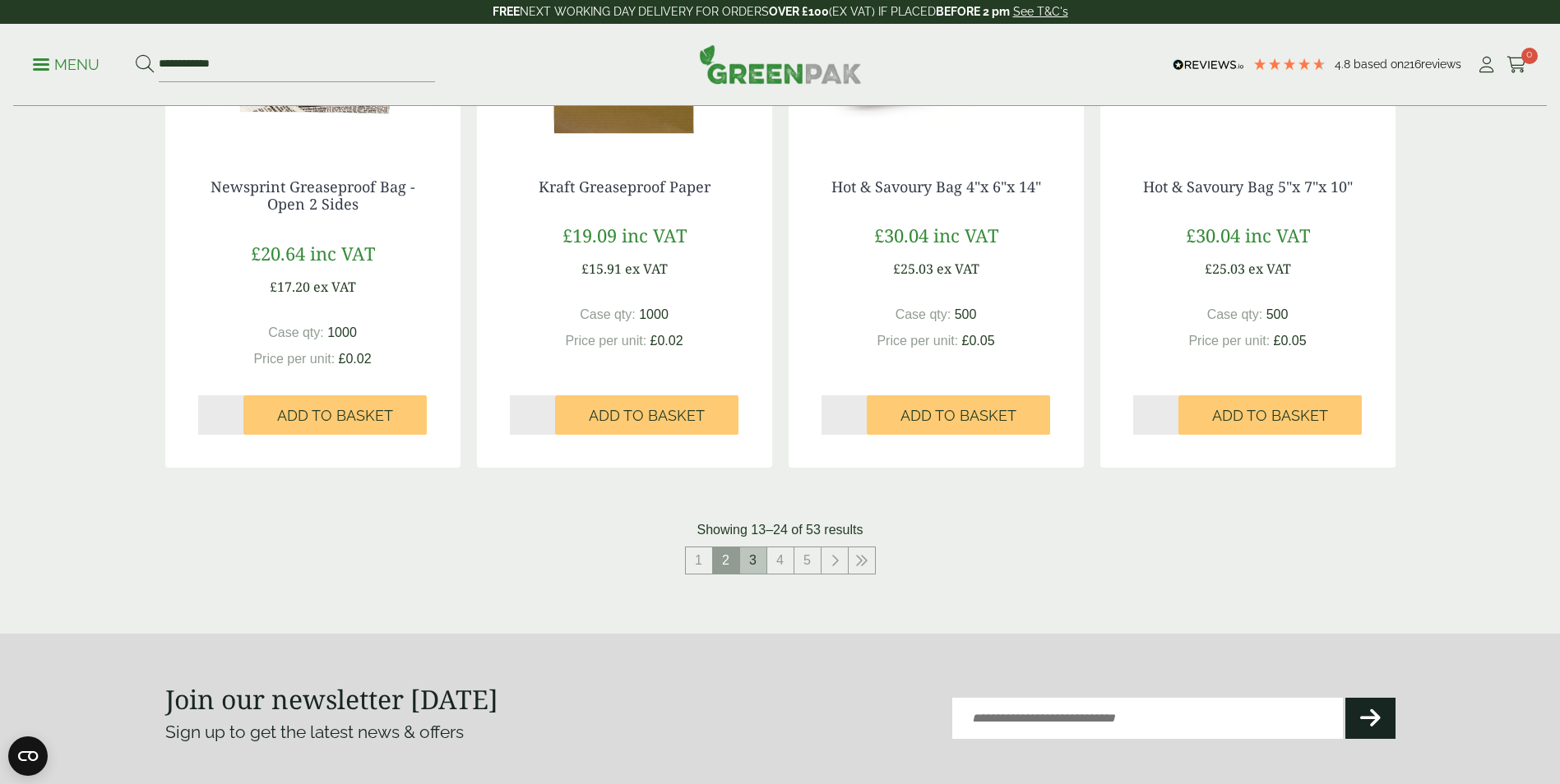
click at [754, 561] on link "3" at bounding box center [754, 561] width 27 height 27
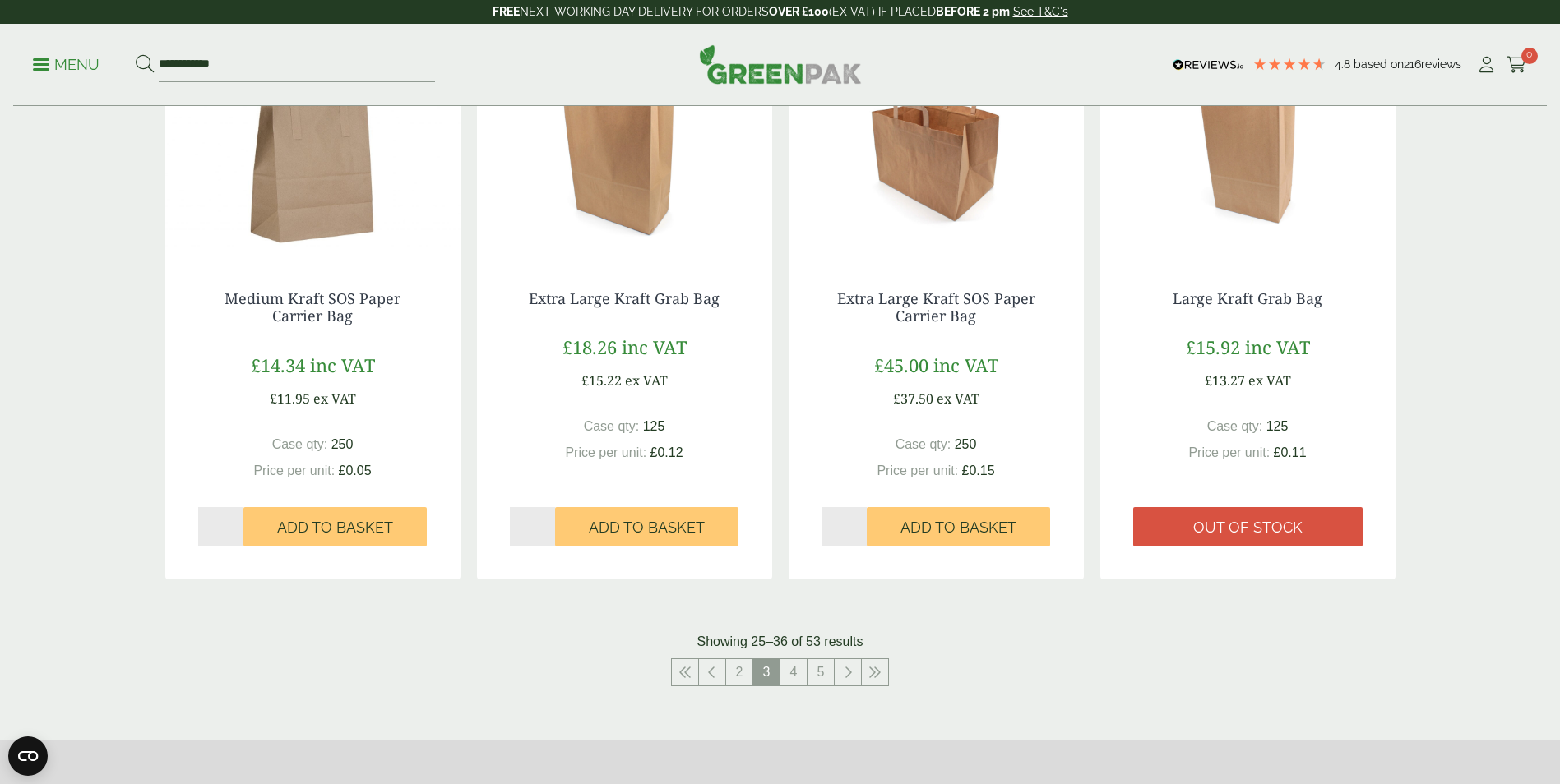
scroll to position [1480, 0]
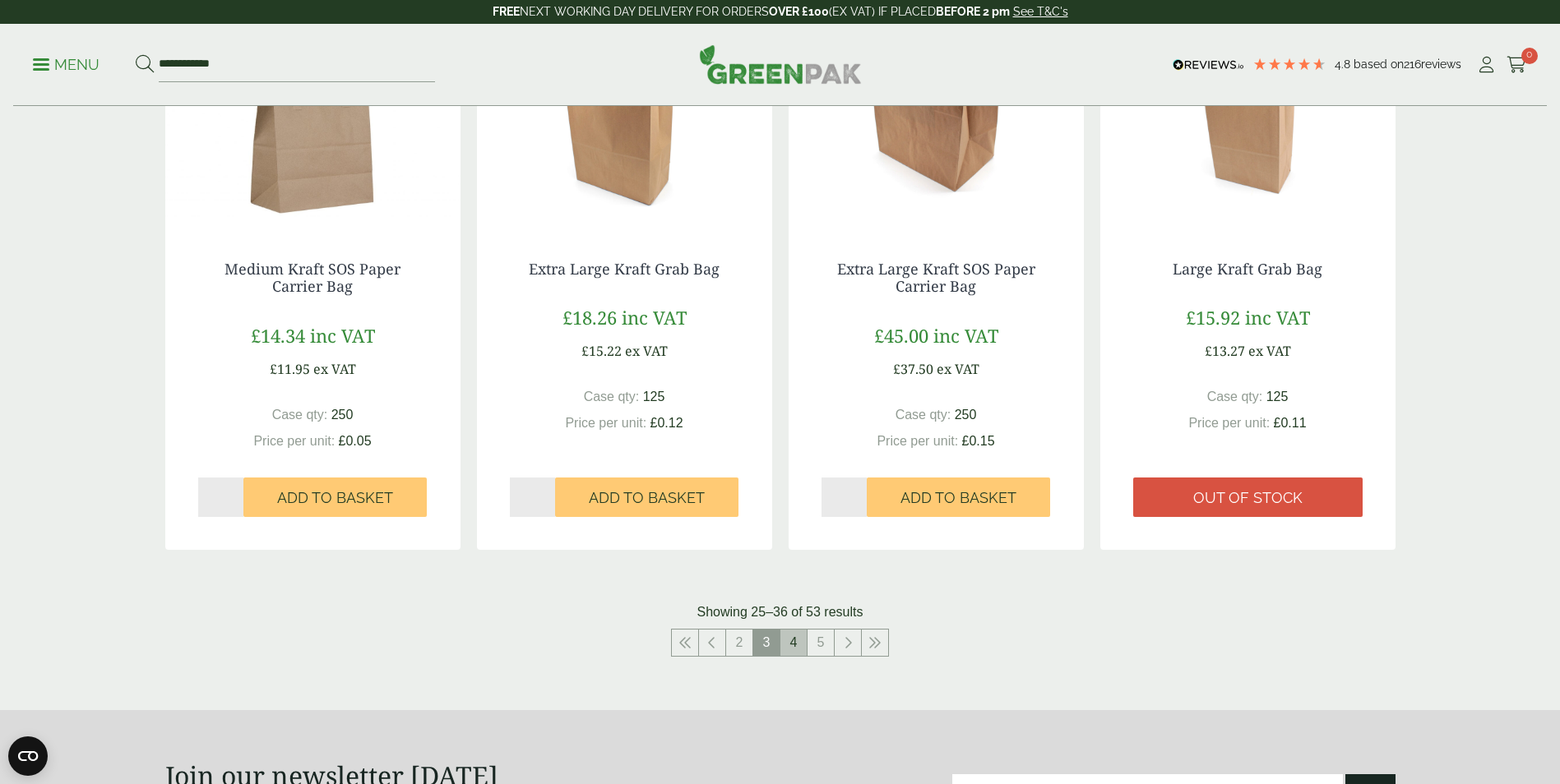
click at [793, 630] on link "4" at bounding box center [794, 643] width 27 height 27
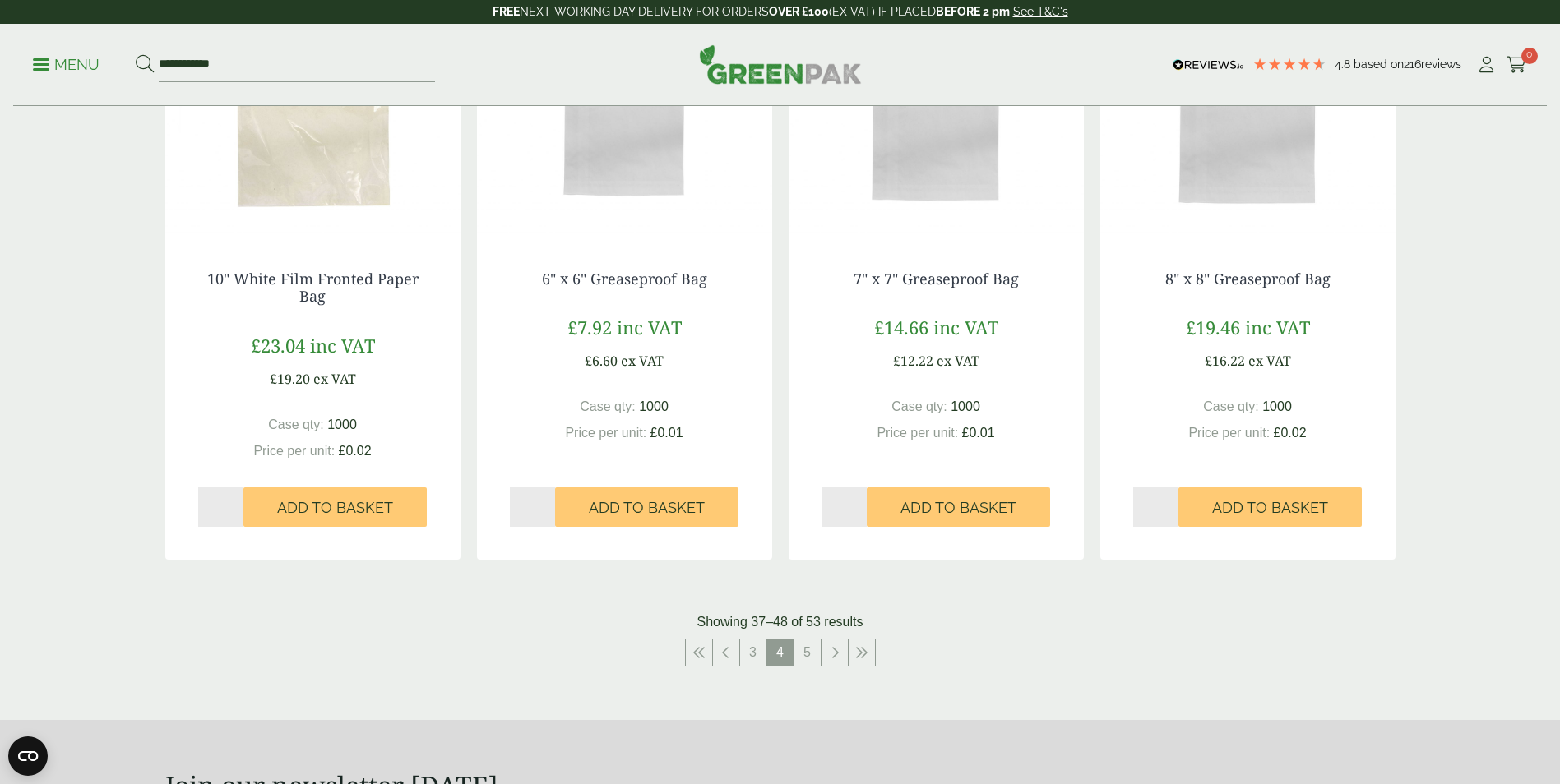
scroll to position [1480, 0]
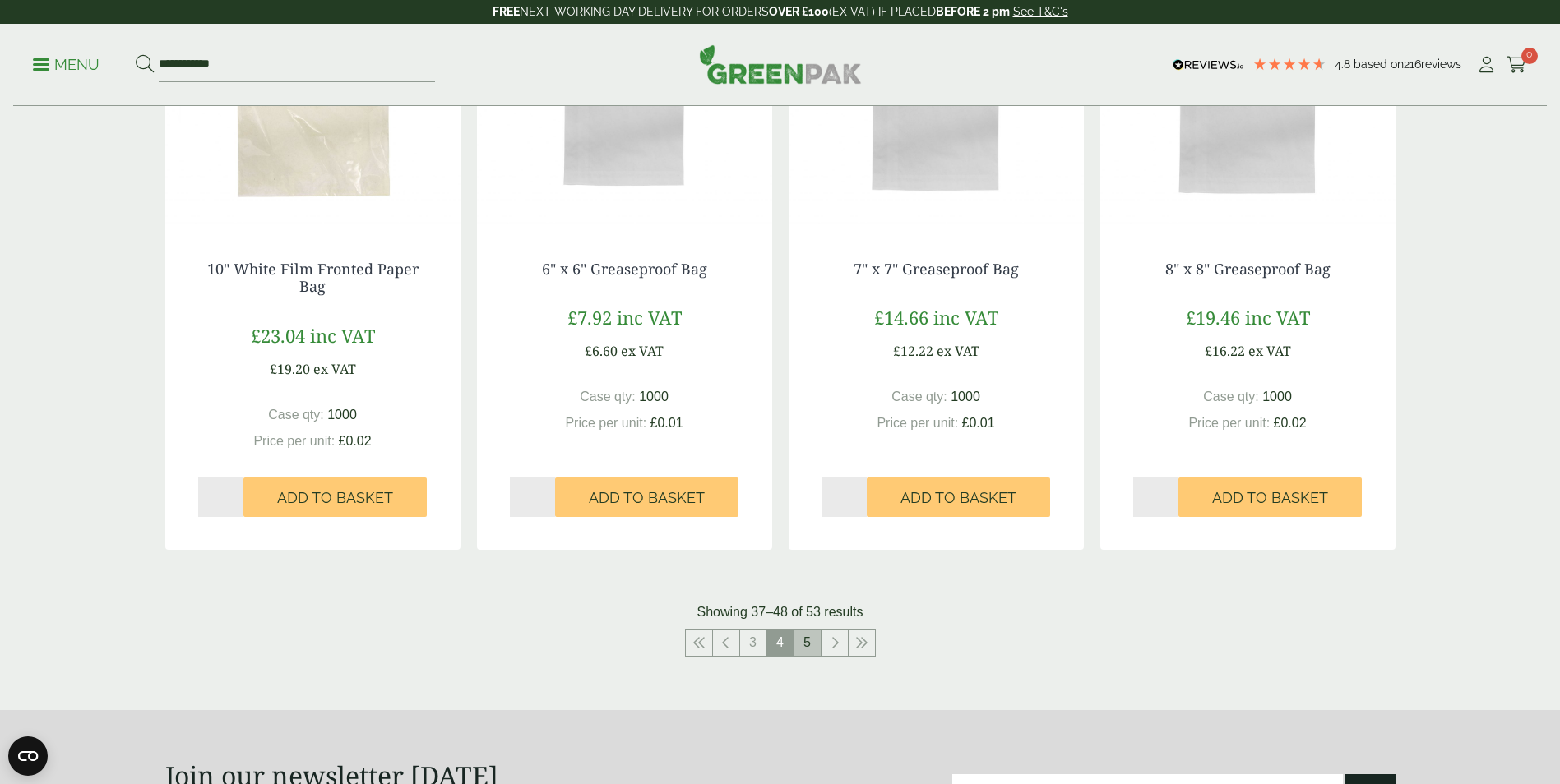
click at [807, 640] on link "5" at bounding box center [808, 643] width 27 height 27
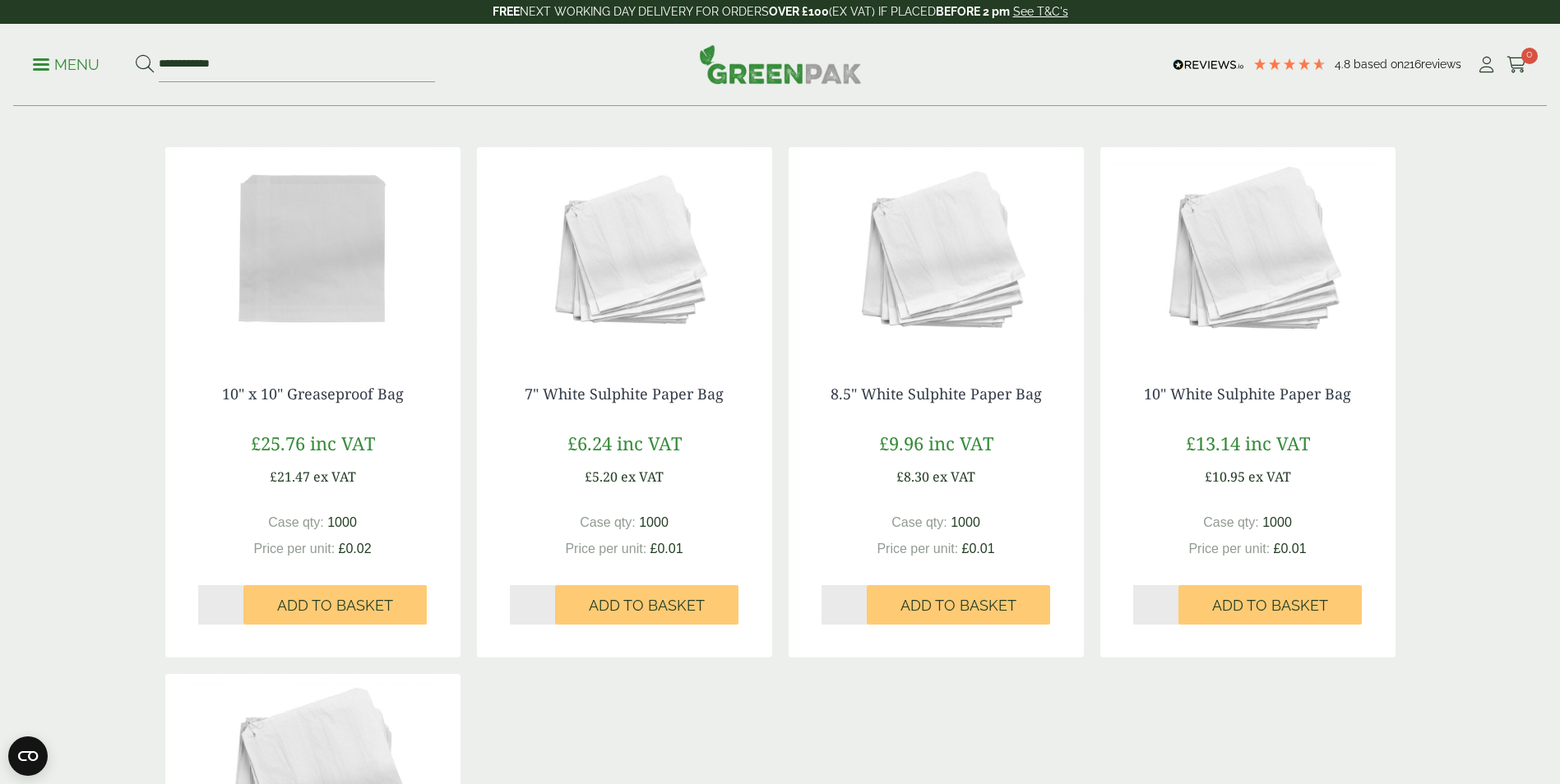
scroll to position [27, 0]
